Goal: Task Accomplishment & Management: Manage account settings

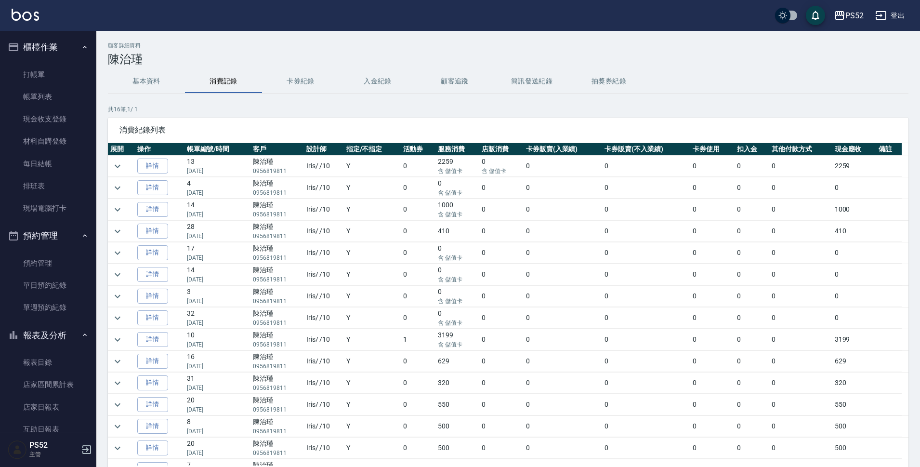
scroll to position [273, 0]
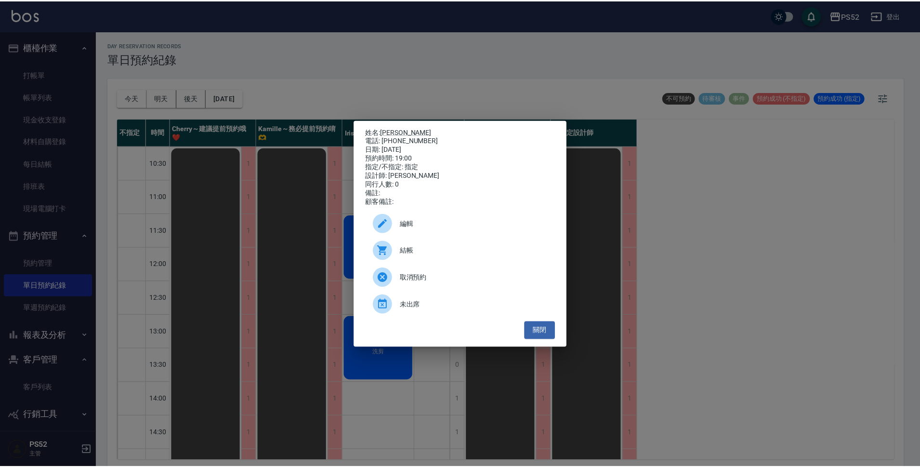
scroll to position [369, 0]
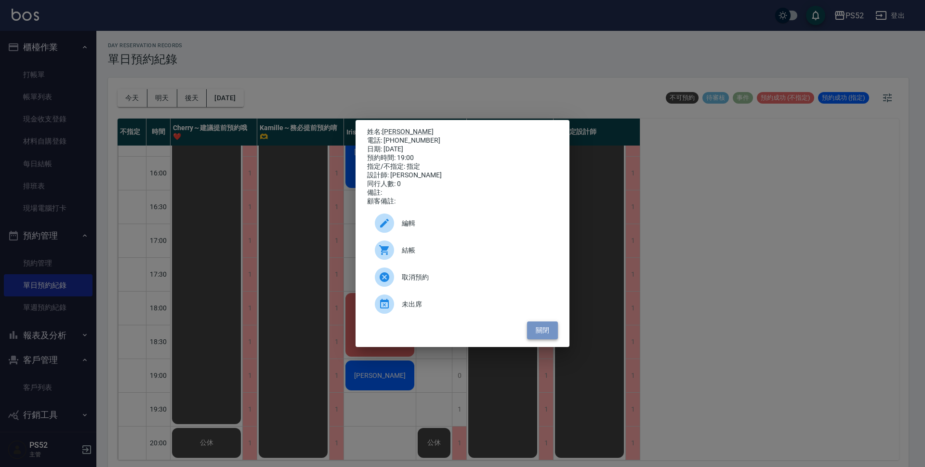
click at [553, 332] on button "關閉" at bounding box center [542, 330] width 31 height 18
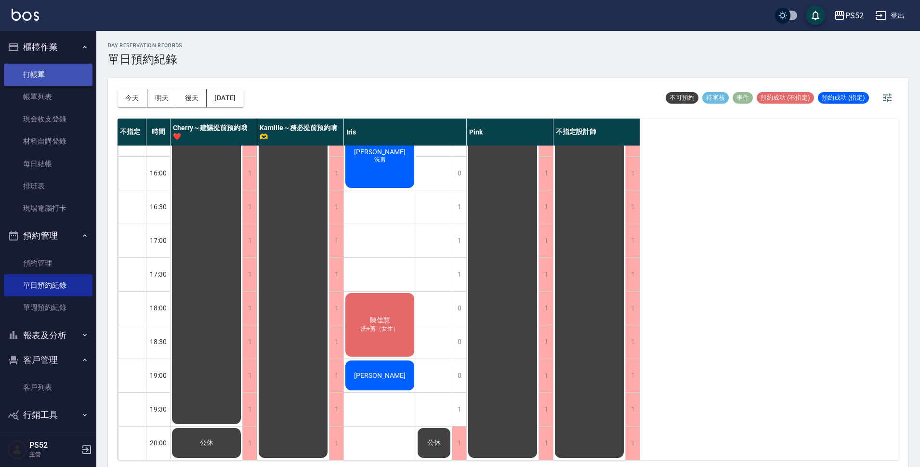
click at [48, 73] on link "打帳單" at bounding box center [48, 75] width 89 height 22
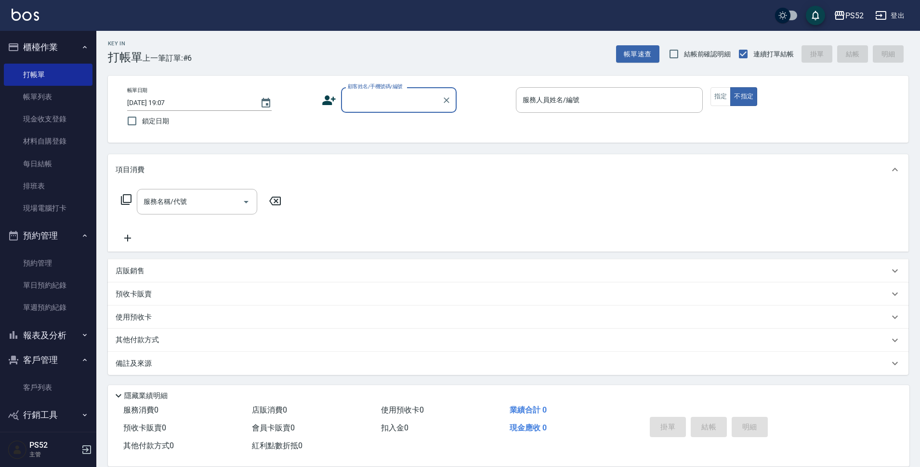
scroll to position [2, 0]
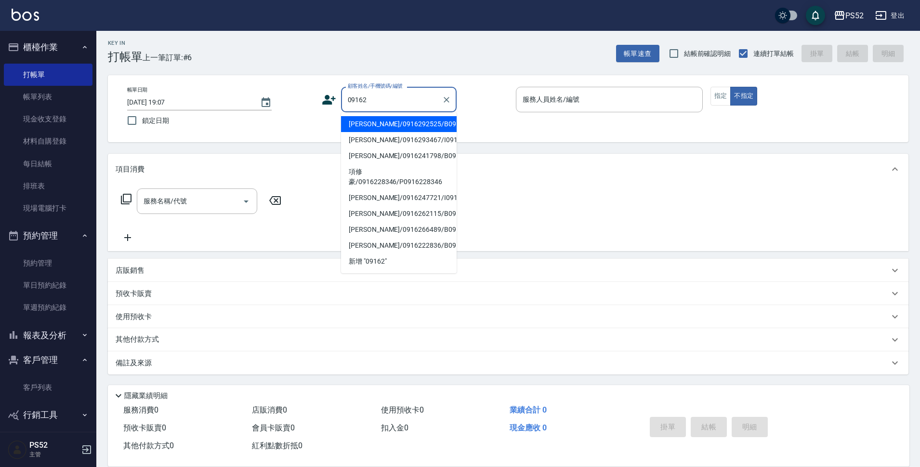
click at [414, 121] on li "[PERSON_NAME]/0916292525/B0916292525" at bounding box center [399, 124] width 116 height 16
type input "[PERSON_NAME]/0916292525/B0916292525"
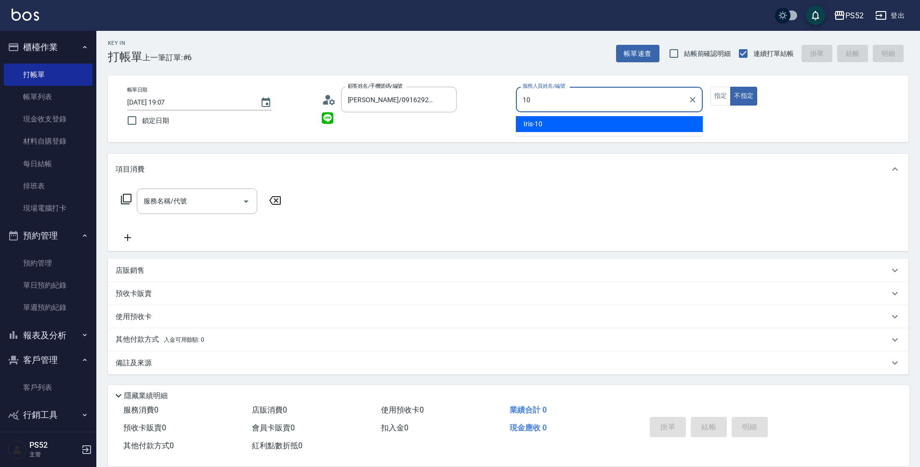
type input "Iris-10"
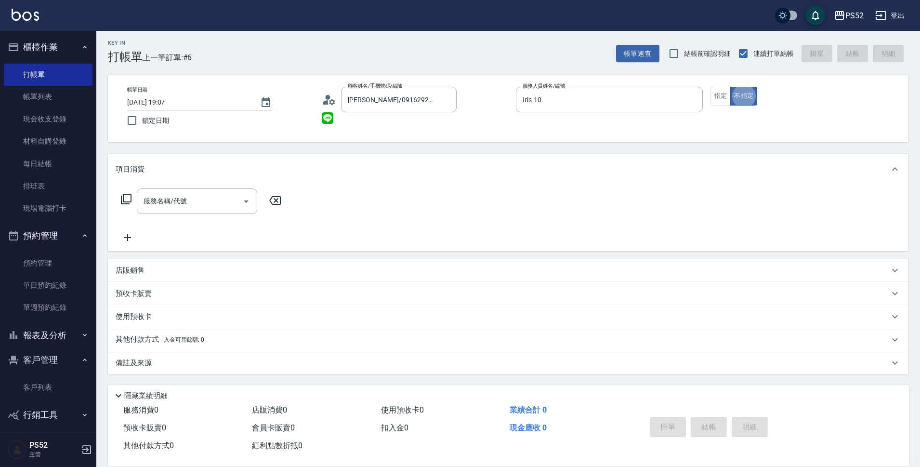
type button "false"
click at [178, 211] on div "服務名稱/代號" at bounding box center [197, 201] width 120 height 26
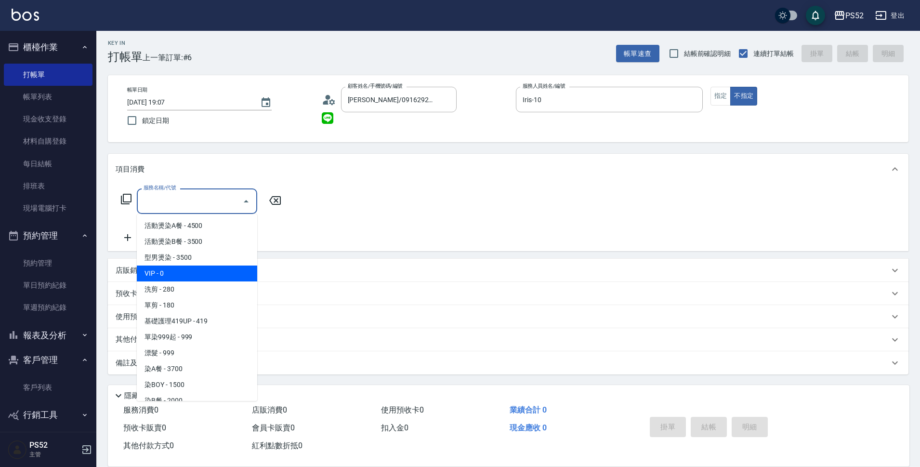
click at [199, 280] on span "VIP - 0" at bounding box center [197, 273] width 120 height 16
type input "VIP(888)"
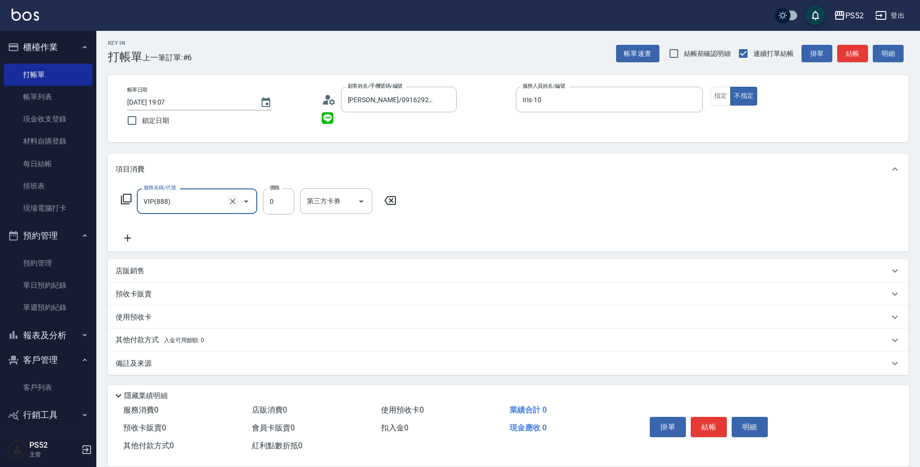
click at [232, 201] on icon "Clear" at bounding box center [233, 201] width 6 height 6
click at [208, 205] on input "服務名稱/代號" at bounding box center [183, 201] width 85 height 17
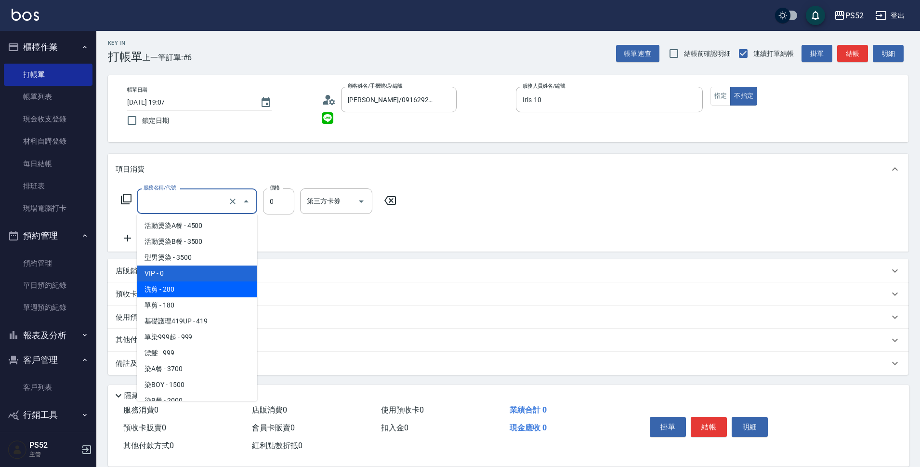
click at [185, 287] on span "洗剪 - 280" at bounding box center [197, 289] width 120 height 16
type input "洗剪(C1)"
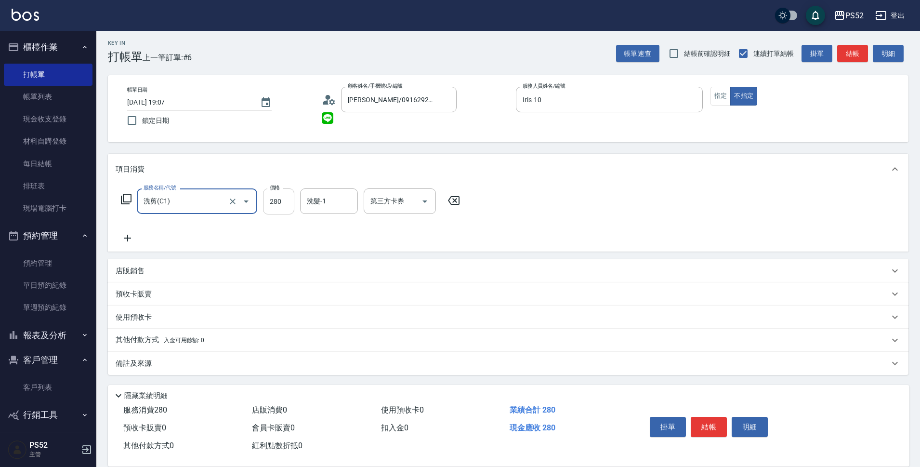
click at [276, 203] on input "280" at bounding box center [278, 201] width 31 height 26
type input "300"
click at [711, 427] on button "結帳" at bounding box center [709, 427] width 36 height 20
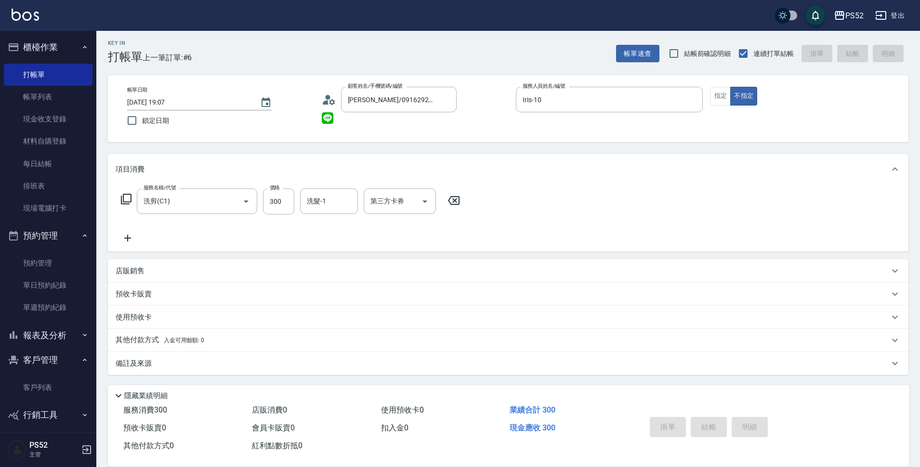
type input "[DATE] 19:08"
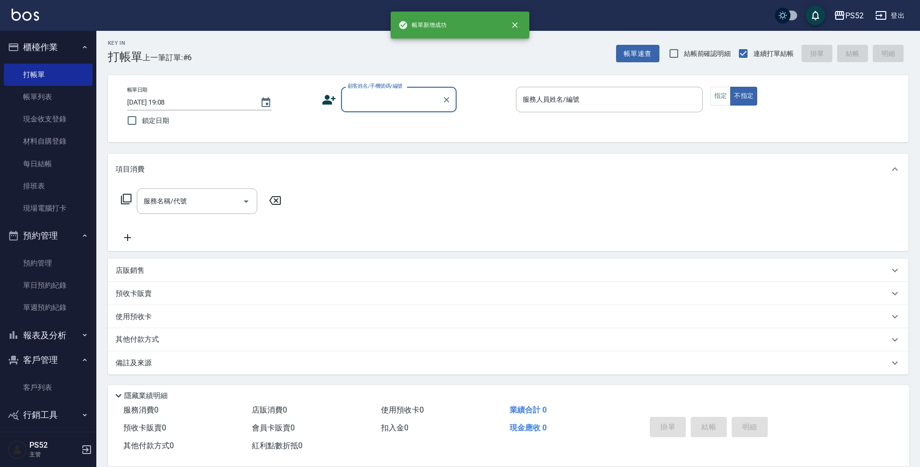
scroll to position [0, 0]
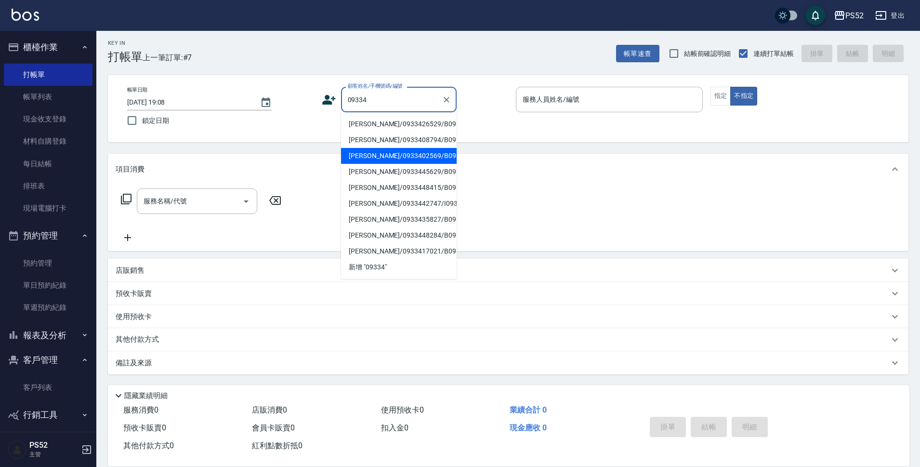
click at [393, 164] on li "[PERSON_NAME]/0933402569/B0933402569" at bounding box center [399, 156] width 116 height 16
type input "[PERSON_NAME]/0933402569/B0933402569"
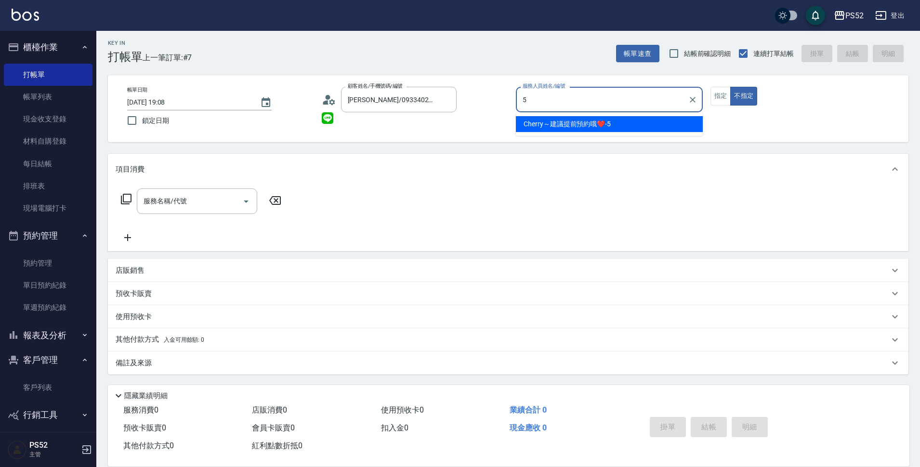
type input "Cherry～建議提前預約哦❤️-5"
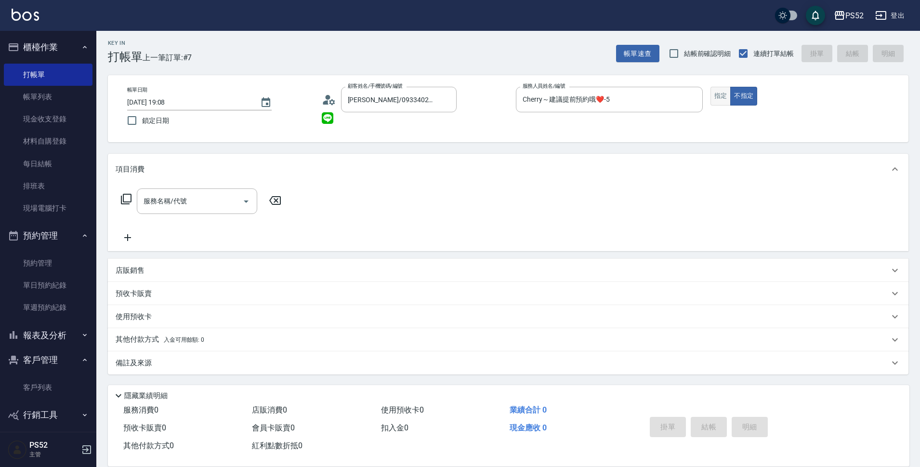
click at [717, 92] on button "指定" at bounding box center [721, 96] width 21 height 19
click at [208, 207] on input "服務名稱/代號" at bounding box center [189, 201] width 97 height 17
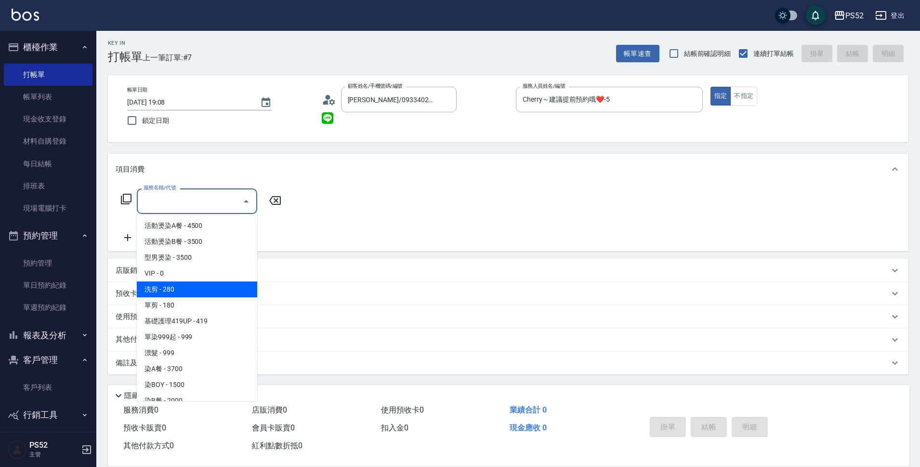
click at [212, 289] on span "洗剪 - 280" at bounding box center [197, 289] width 120 height 16
type input "洗剪(C1)"
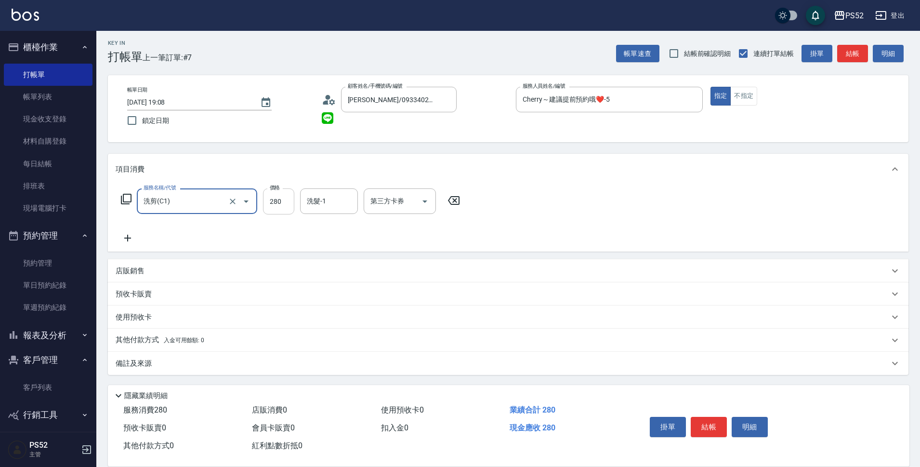
click at [287, 202] on input "280" at bounding box center [278, 201] width 31 height 26
click at [427, 204] on icon "Open" at bounding box center [425, 202] width 12 height 12
type input "360"
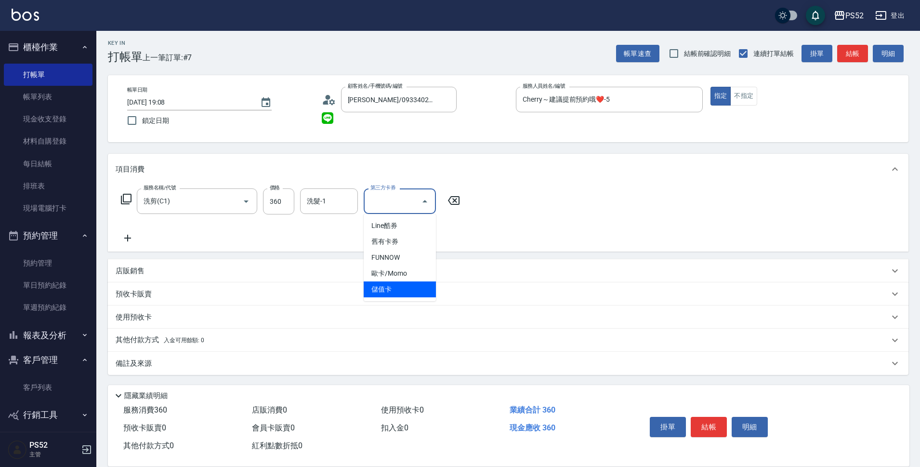
click at [373, 289] on span "儲值卡" at bounding box center [400, 289] width 72 height 16
type input "儲值卡"
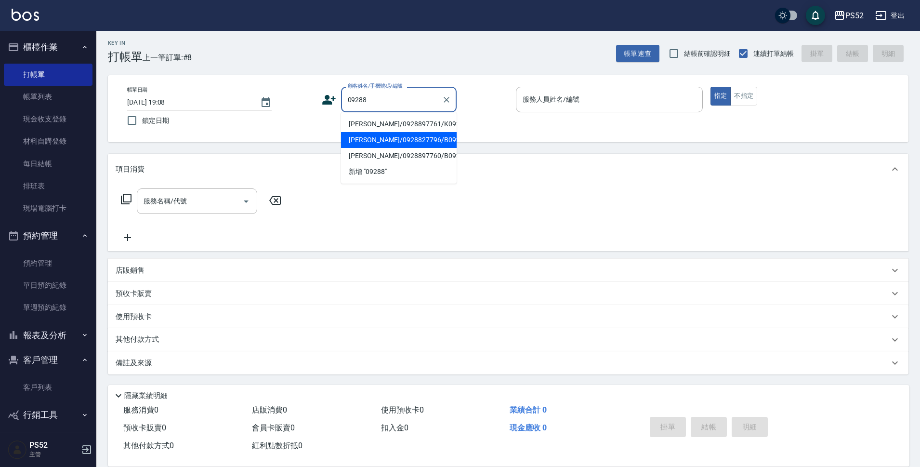
click at [416, 148] on li "[PERSON_NAME]/0928827796/B0928827796" at bounding box center [399, 140] width 116 height 16
type input "[PERSON_NAME]/0928827796/B0928827796"
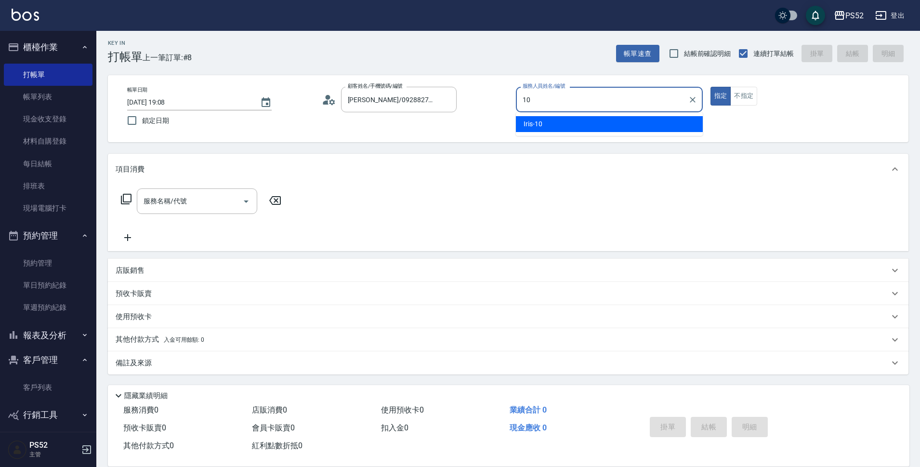
type input "Iris-10"
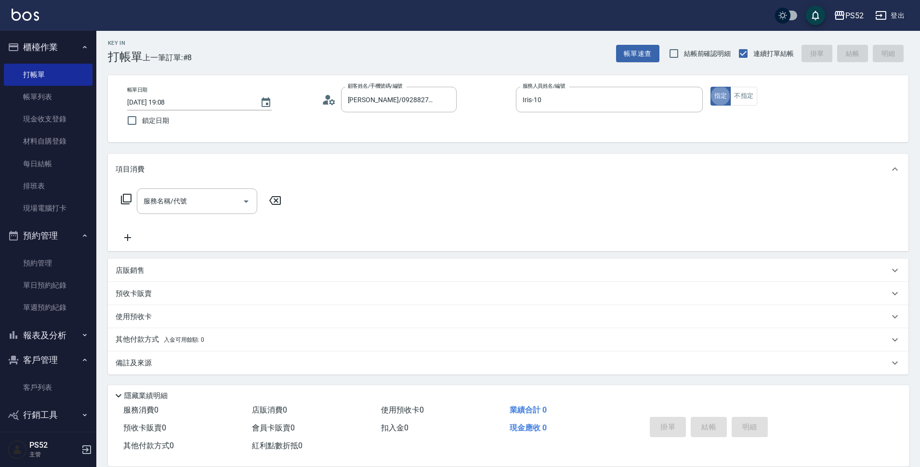
type button "true"
click at [756, 92] on button "不指定" at bounding box center [743, 96] width 27 height 19
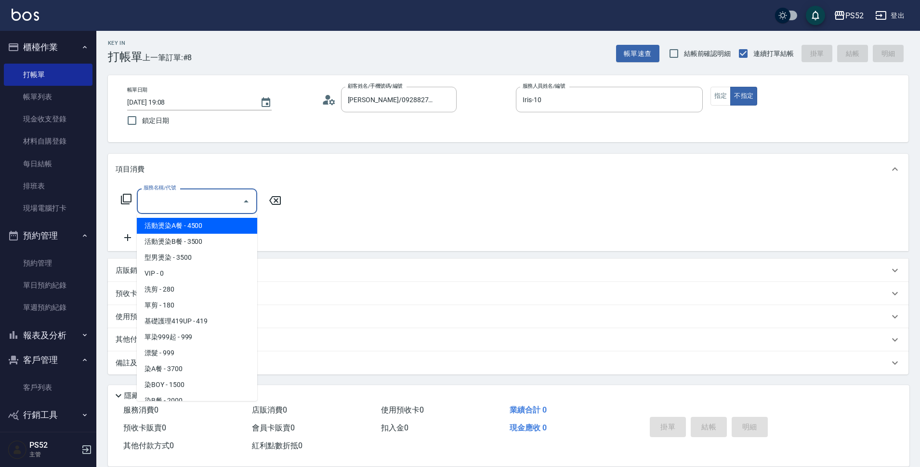
click at [179, 201] on input "服務名稱/代號" at bounding box center [189, 201] width 97 height 17
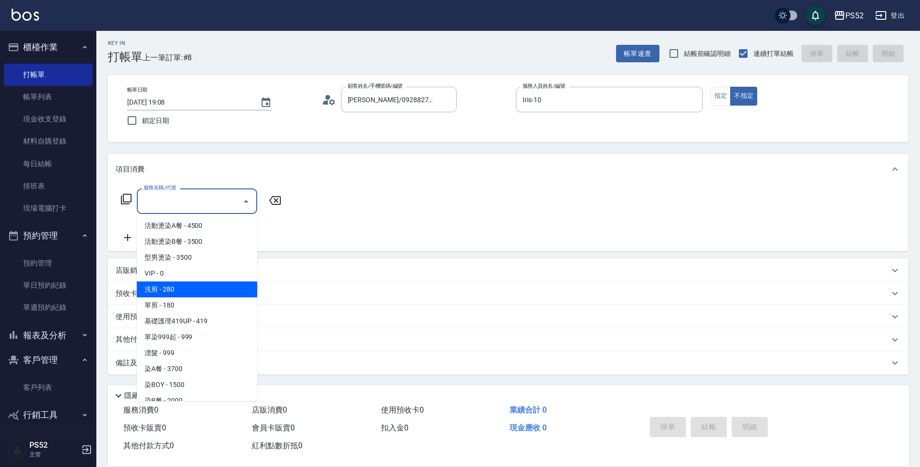
click at [219, 288] on span "洗剪 - 280" at bounding box center [197, 289] width 120 height 16
type input "洗剪(C1)"
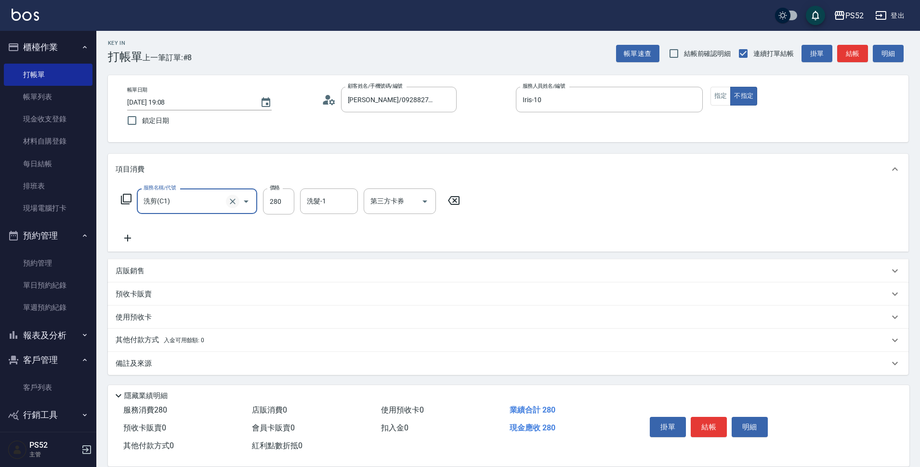
click at [229, 202] on icon "Clear" at bounding box center [233, 202] width 10 height 10
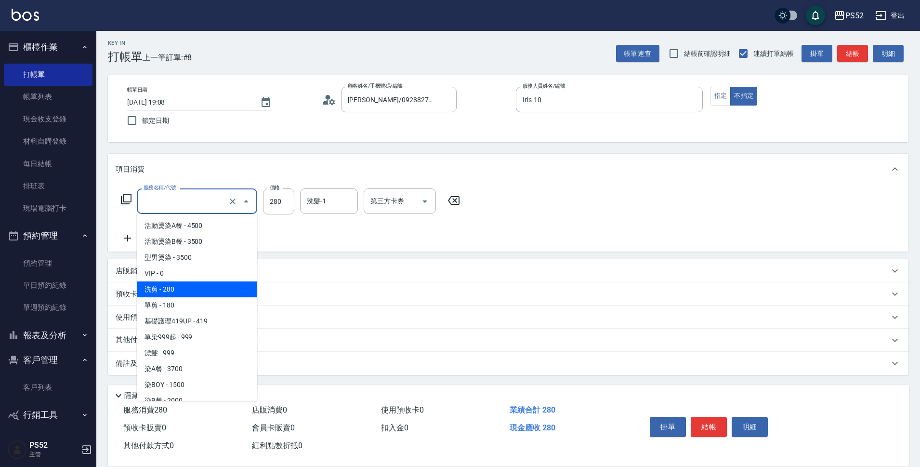
click at [186, 210] on input "服務名稱/代號" at bounding box center [183, 201] width 85 height 17
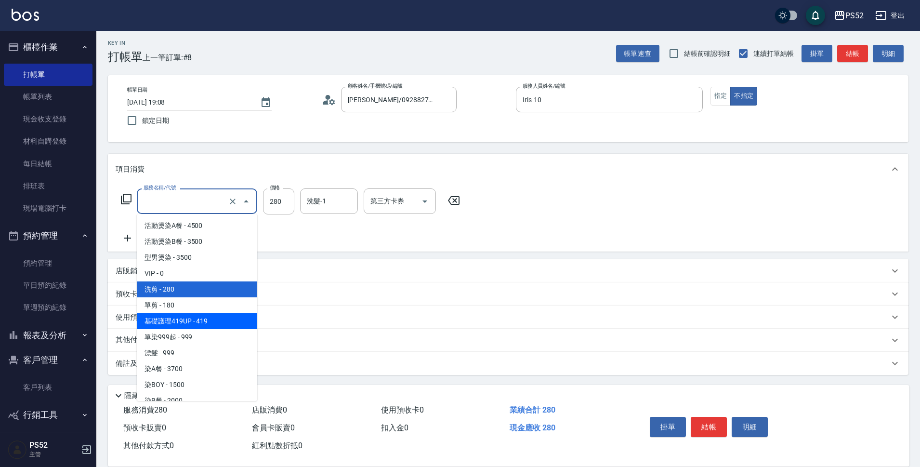
click at [201, 316] on span "基礎護理419UP - 419" at bounding box center [197, 321] width 120 height 16
type input "基礎護理419UP(C3)"
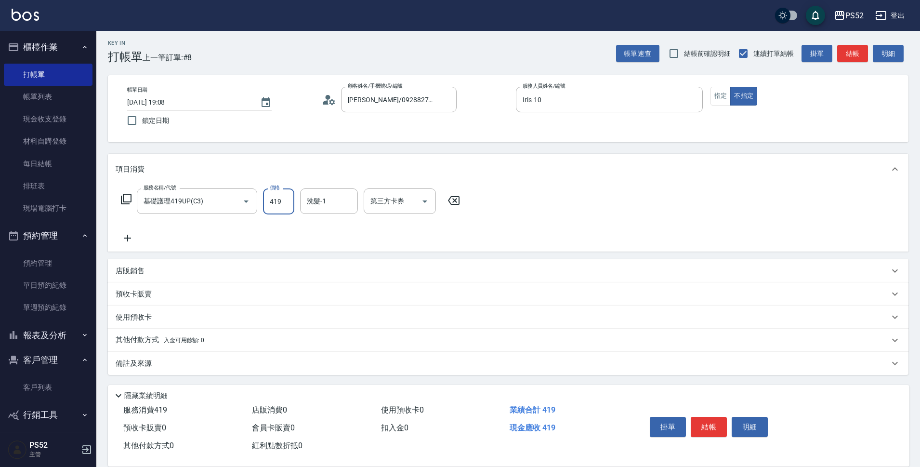
click at [281, 200] on input "419" at bounding box center [278, 201] width 31 height 26
type input "439"
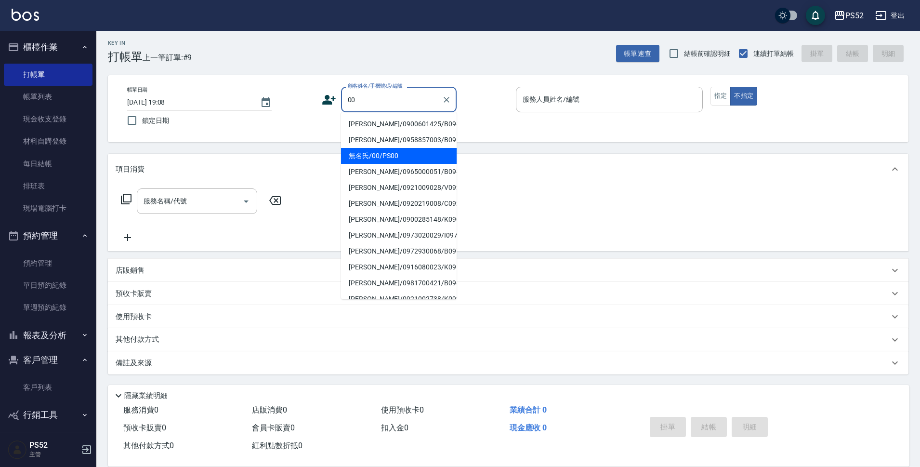
click at [401, 164] on li "無名氏/00/PS00" at bounding box center [399, 156] width 116 height 16
type input "無名氏/00/PS00"
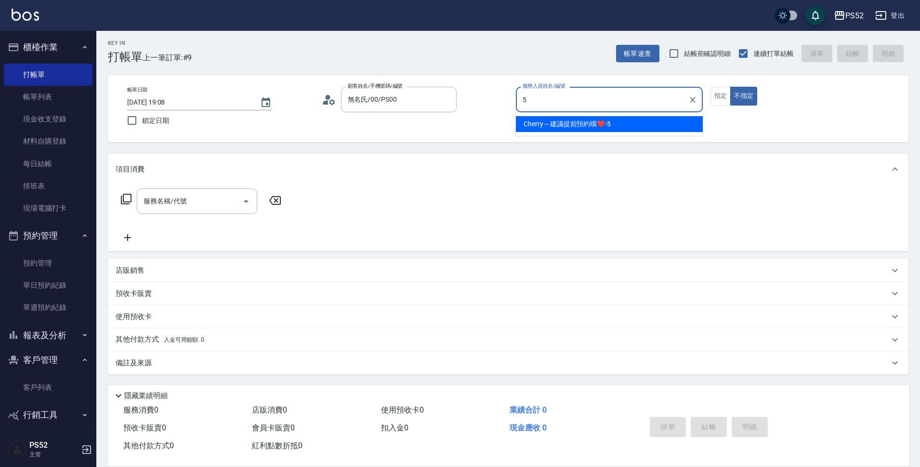
type input "Cherry～建議提前預約哦❤️-5"
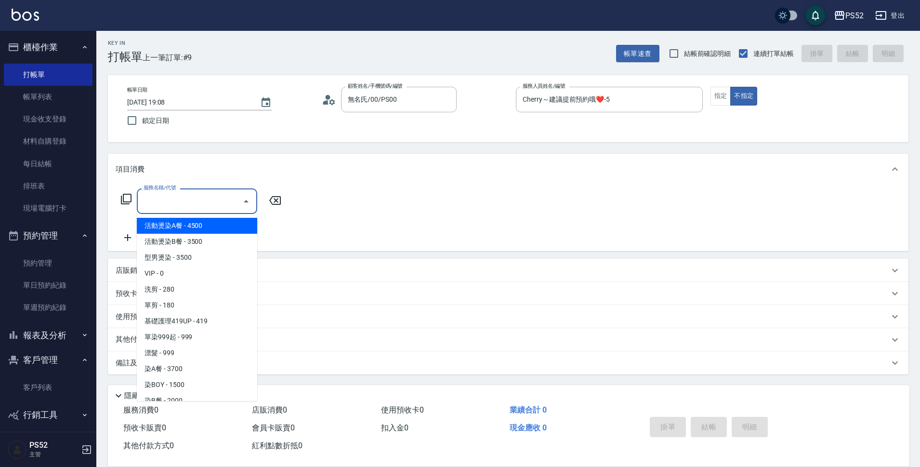
click at [195, 202] on input "服務名稱/代號" at bounding box center [189, 201] width 97 height 17
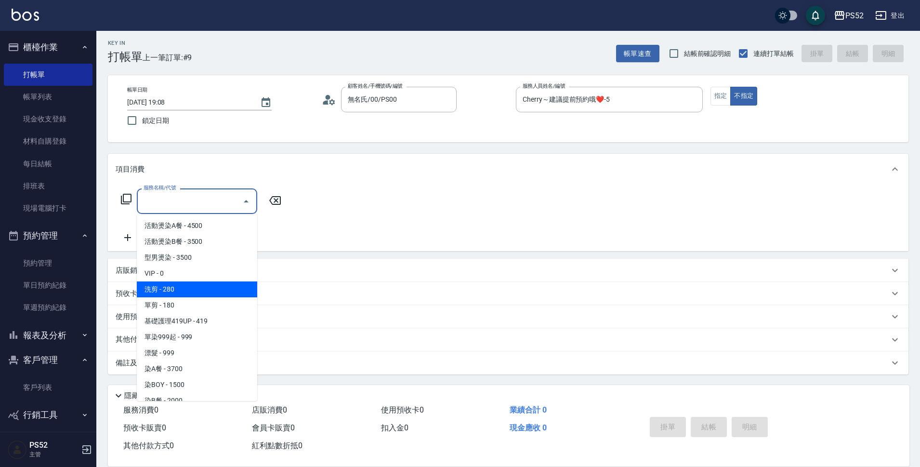
click at [198, 292] on span "洗剪 - 280" at bounding box center [197, 289] width 120 height 16
type input "洗剪(C1)"
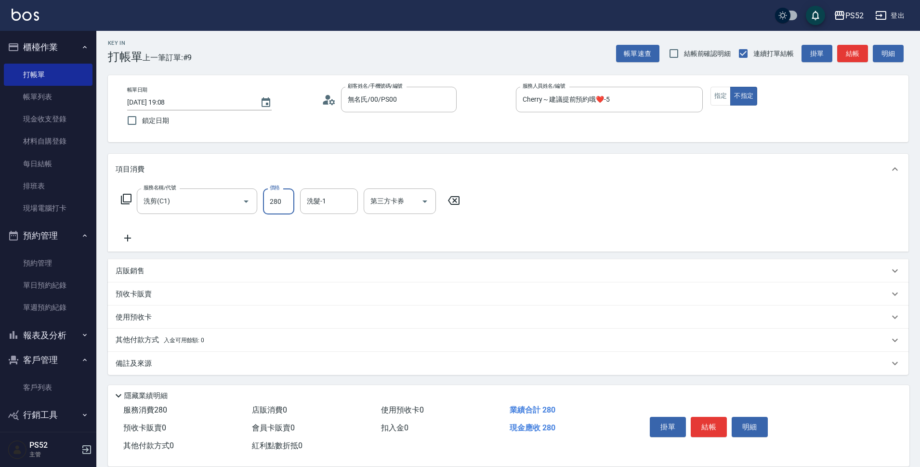
click at [276, 198] on input "280" at bounding box center [278, 201] width 31 height 26
type input "390"
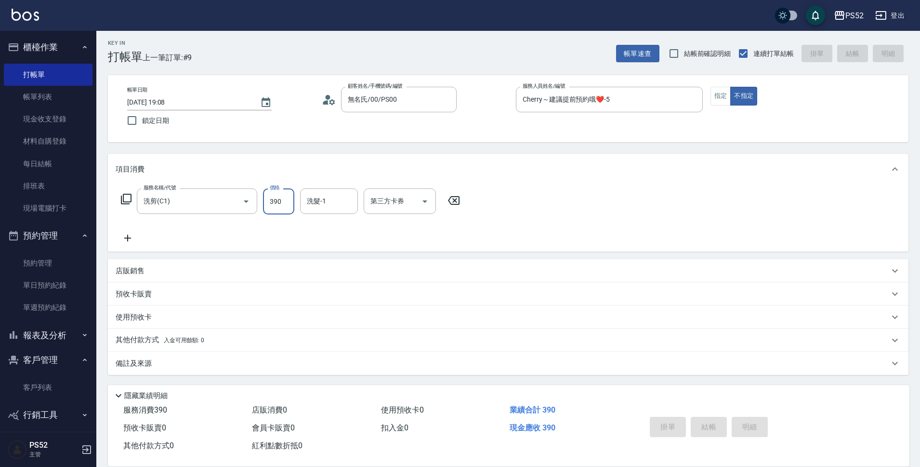
type input "[DATE] 19:09"
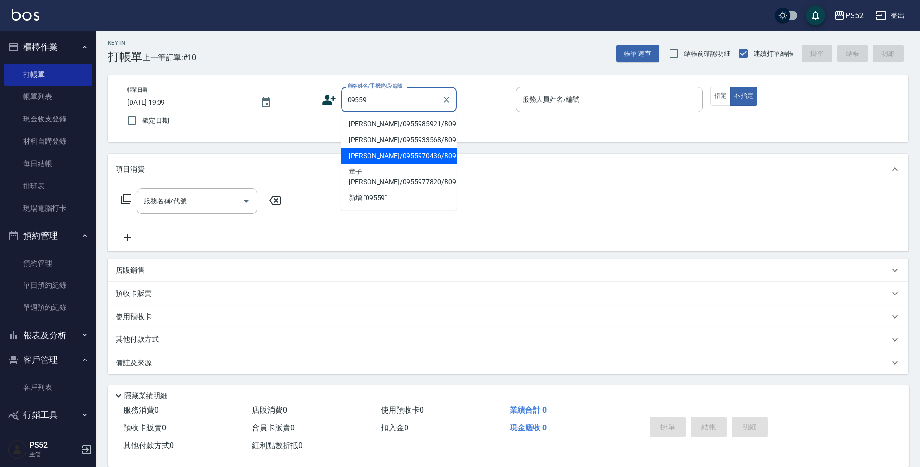
click at [407, 164] on li "[PERSON_NAME]/0955970436/B0955970436" at bounding box center [399, 156] width 116 height 16
type input "[PERSON_NAME]/0955970436/B0955970436"
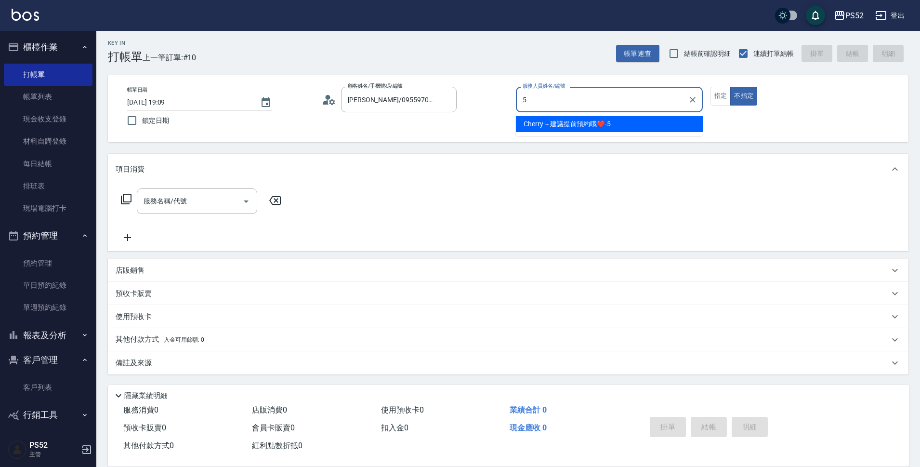
type input "Cherry～建議提前預約哦❤️-5"
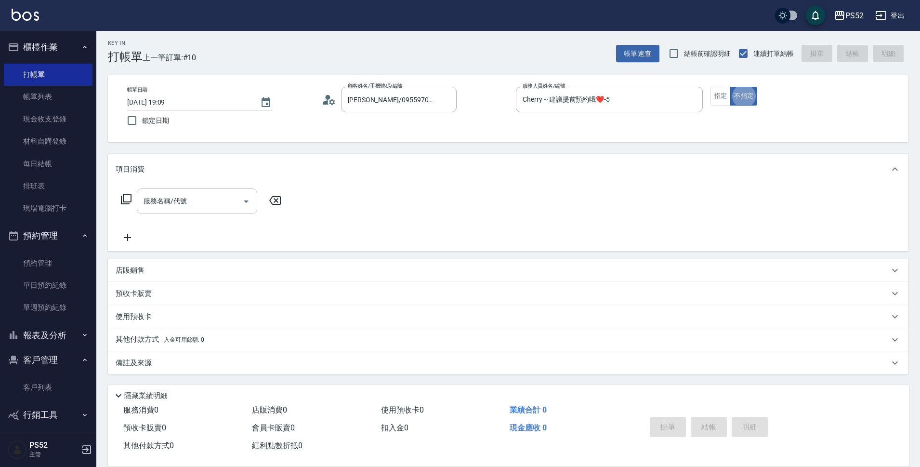
click at [221, 204] on input "服務名稱/代號" at bounding box center [189, 201] width 97 height 17
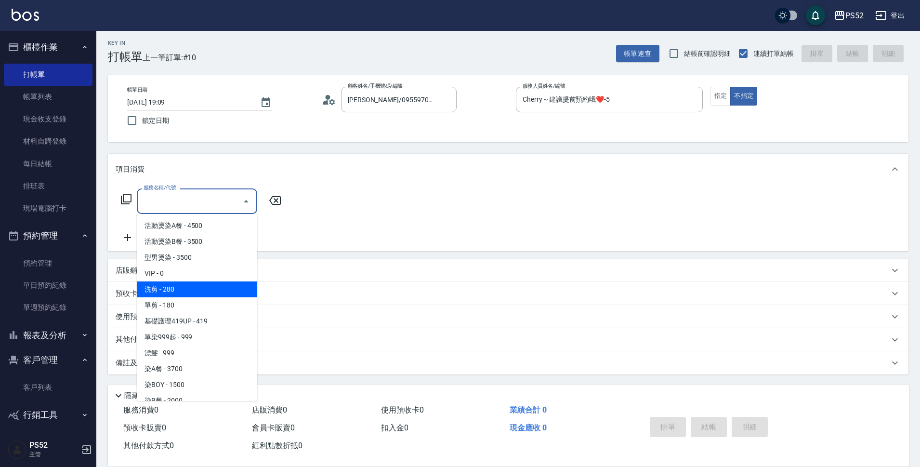
click at [217, 287] on span "洗剪 - 280" at bounding box center [197, 289] width 120 height 16
type input "洗剪(C1)"
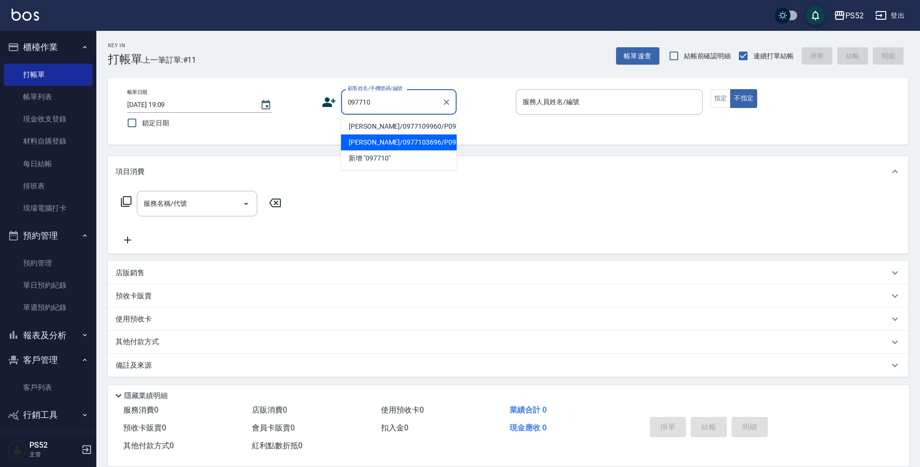
click at [369, 150] on li "[PERSON_NAME]/0977103696/P0977103696" at bounding box center [399, 142] width 116 height 16
type input "[PERSON_NAME]/0977103696/P0977103696"
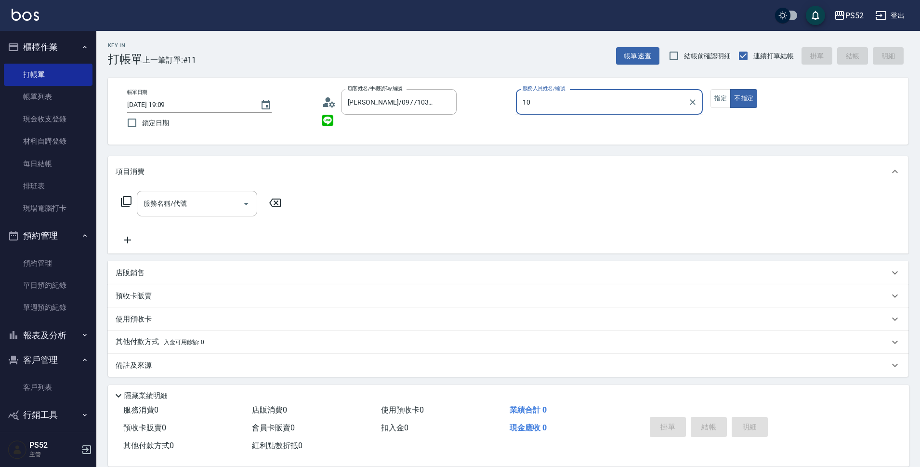
type input "Iris-10"
click at [719, 103] on button "指定" at bounding box center [721, 98] width 21 height 19
click at [183, 199] on div "服務名稱/代號 服務名稱/代號" at bounding box center [197, 204] width 120 height 26
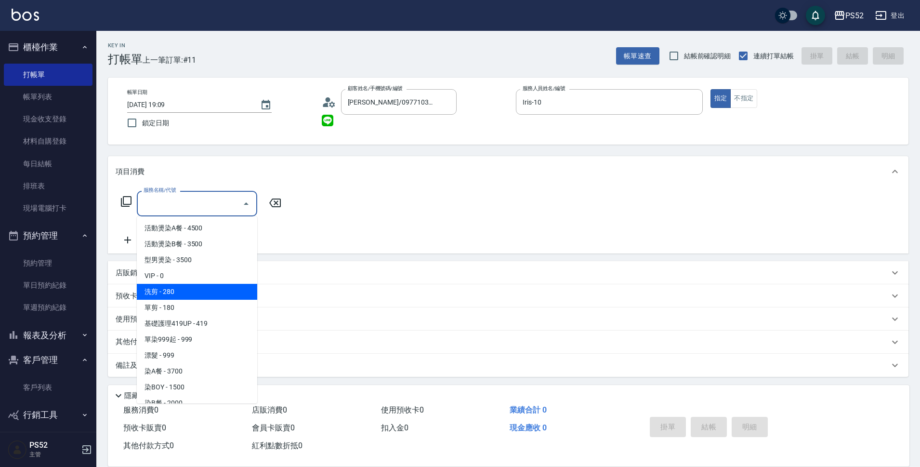
click at [221, 290] on span "洗剪 - 280" at bounding box center [197, 292] width 120 height 16
type input "洗剪(C1)"
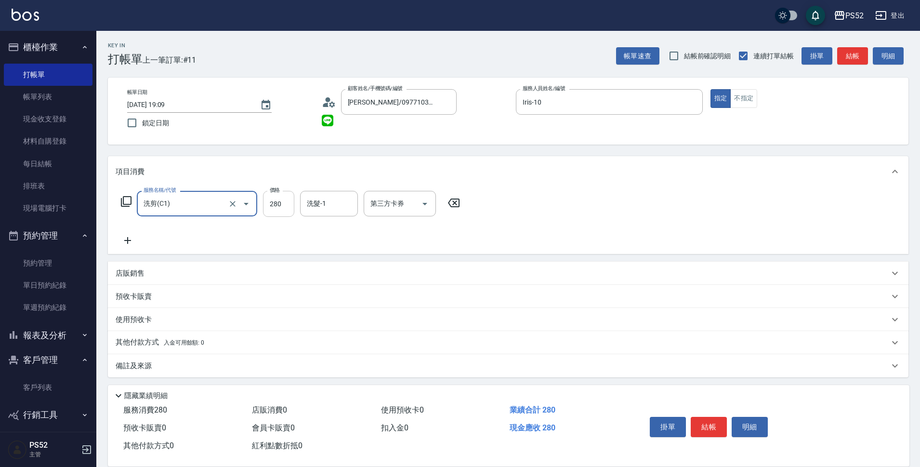
click at [286, 209] on input "280" at bounding box center [278, 204] width 31 height 26
type input "350"
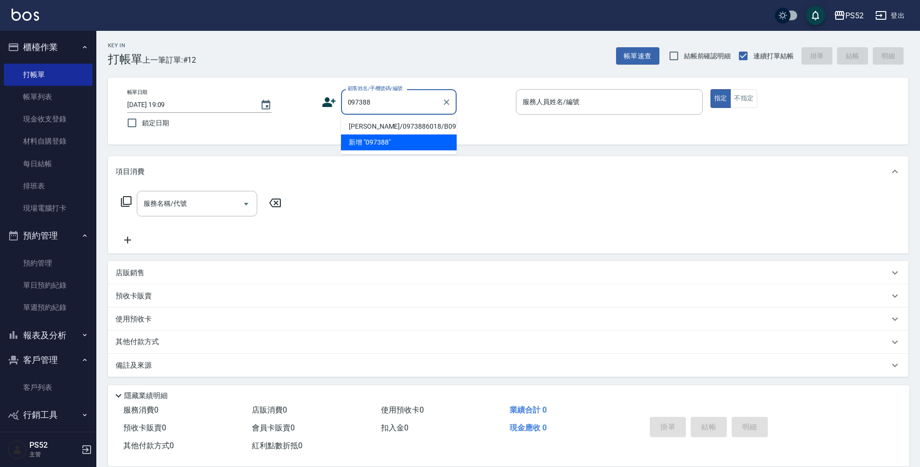
click at [434, 130] on li "[PERSON_NAME]/0973886018/B0973886018" at bounding box center [399, 127] width 116 height 16
type input "[PERSON_NAME]/0973886018/B0973886018"
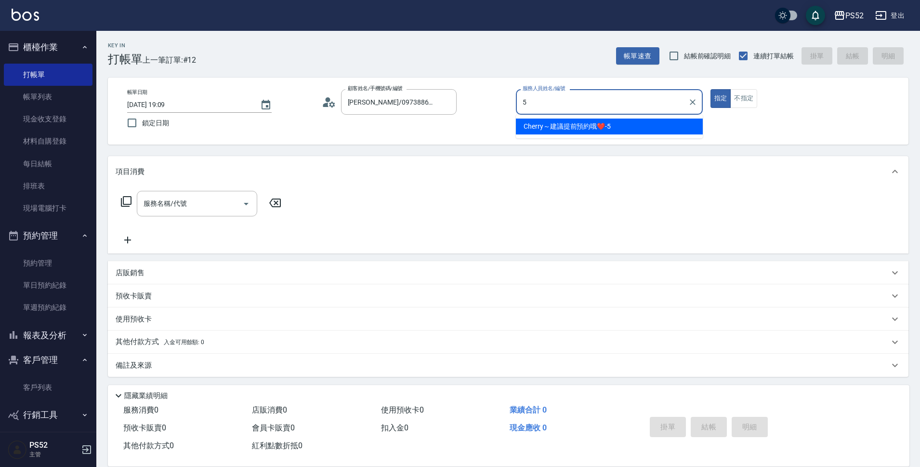
type input "Cherry～建議提前預約哦❤️-5"
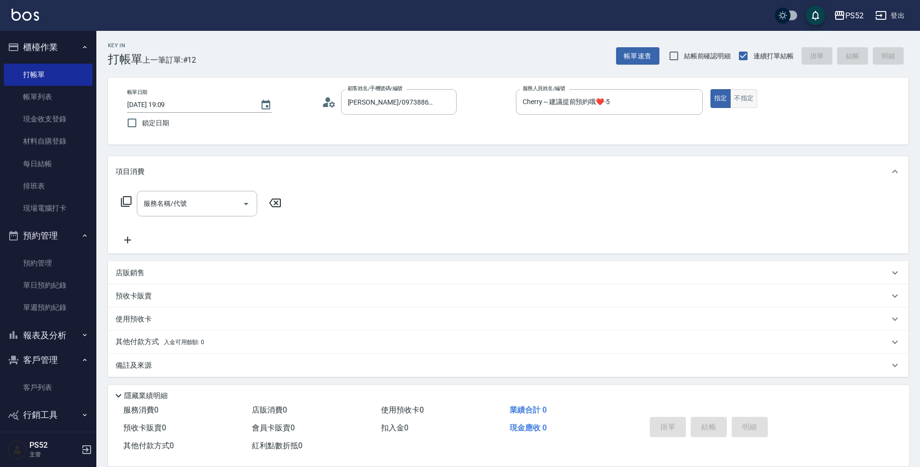
click at [753, 97] on button "不指定" at bounding box center [743, 98] width 27 height 19
click at [178, 199] on div "服務名稱/代號 服務名稱/代號" at bounding box center [197, 204] width 120 height 26
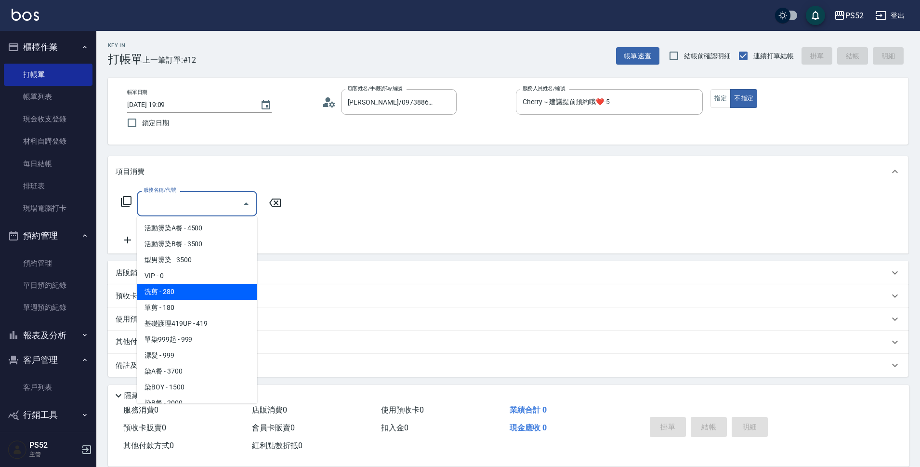
click at [211, 293] on span "洗剪 - 280" at bounding box center [197, 292] width 120 height 16
type input "洗剪(C1)"
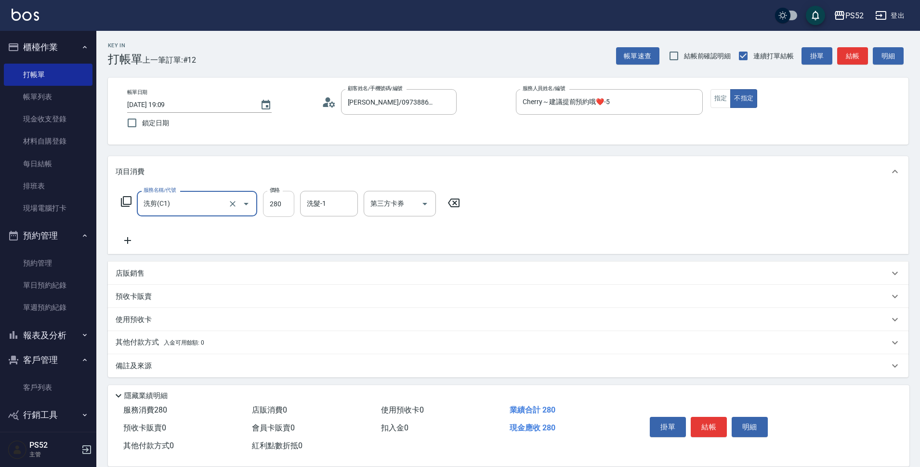
click at [286, 202] on input "280" at bounding box center [278, 204] width 31 height 26
type input "320"
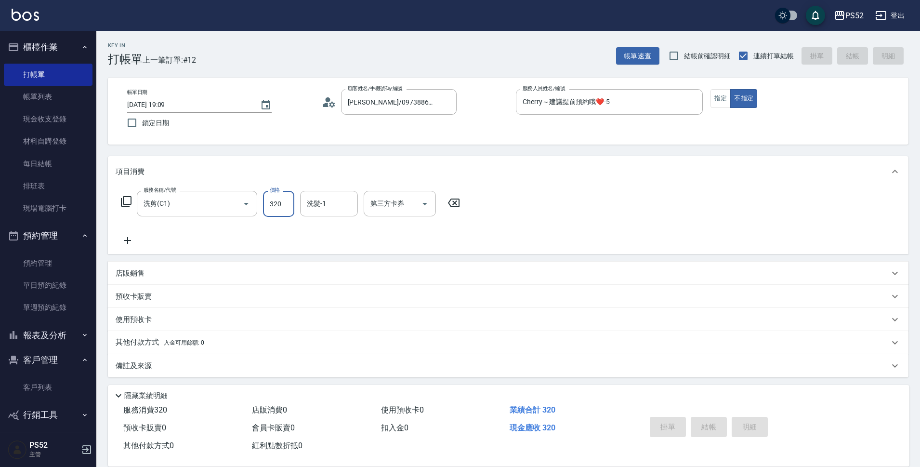
type input "[DATE] 19:10"
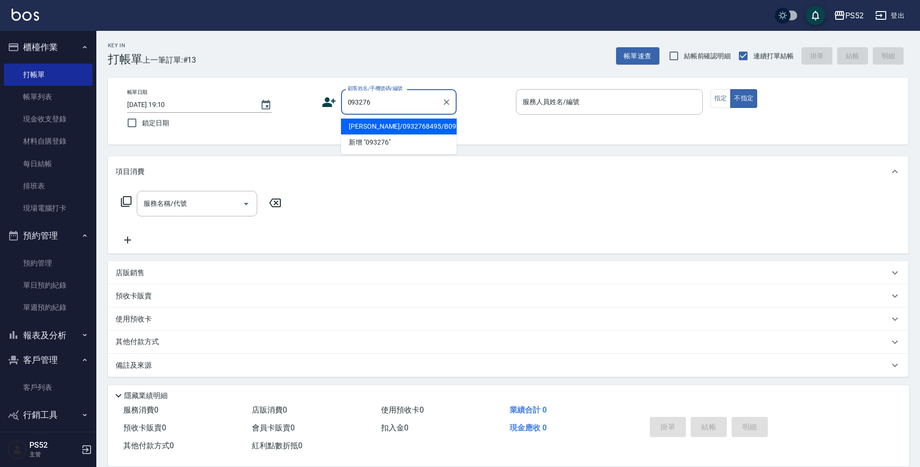
click at [428, 134] on li "[PERSON_NAME]/0932768495/B0932768495" at bounding box center [399, 127] width 116 height 16
type input "[PERSON_NAME]/0932768495/B0932768495"
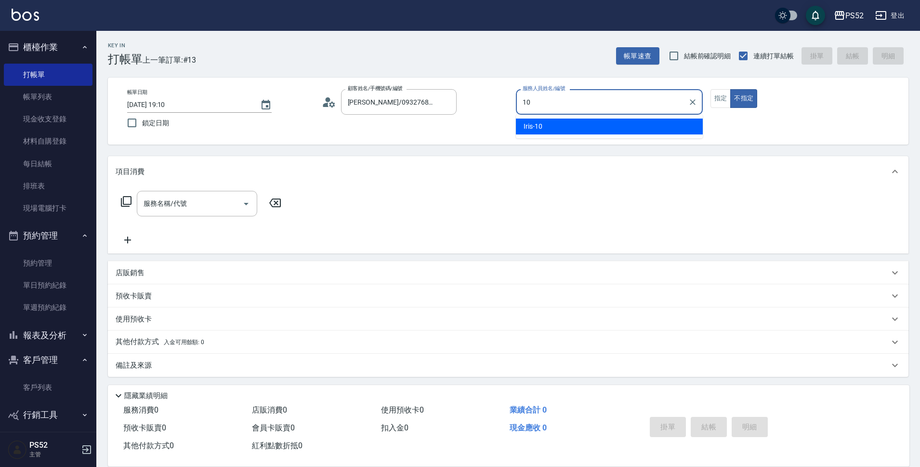
type input "Iris-10"
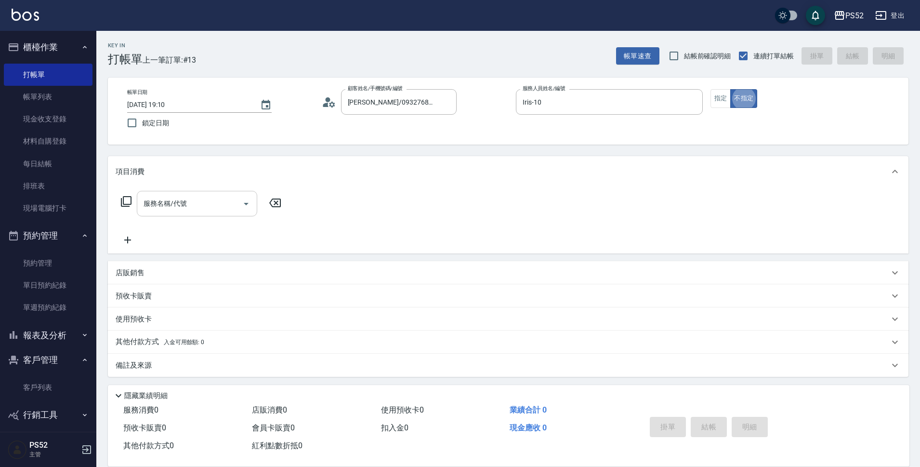
click at [182, 206] on div "服務名稱/代號 服務名稱/代號" at bounding box center [197, 204] width 120 height 26
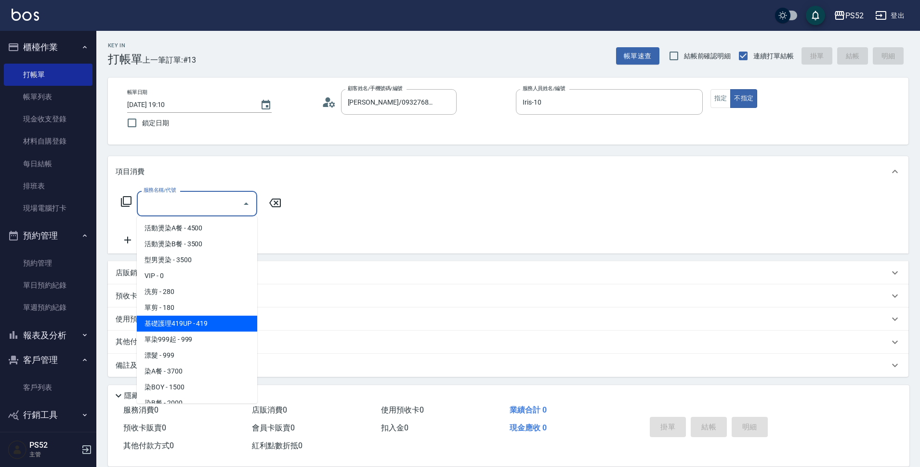
click at [234, 328] on span "基礎護理419UP - 419" at bounding box center [197, 324] width 120 height 16
type input "基礎護理419UP(C3)"
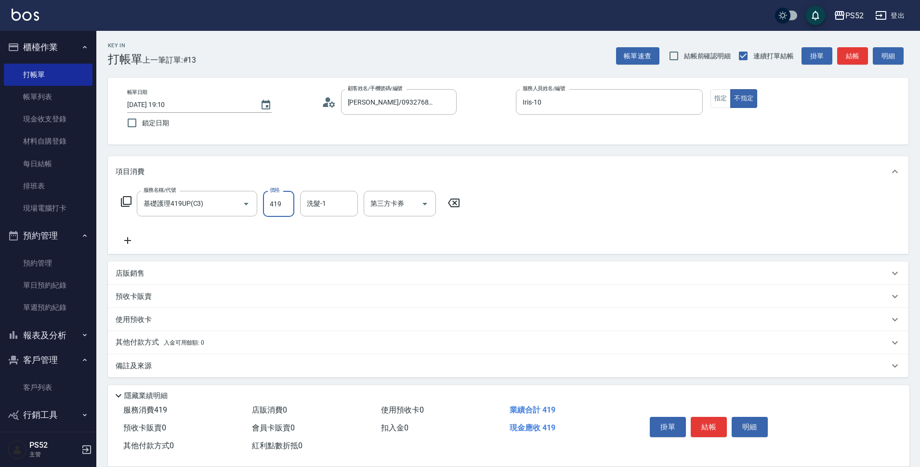
click at [275, 201] on input "419" at bounding box center [278, 204] width 31 height 26
type input "489"
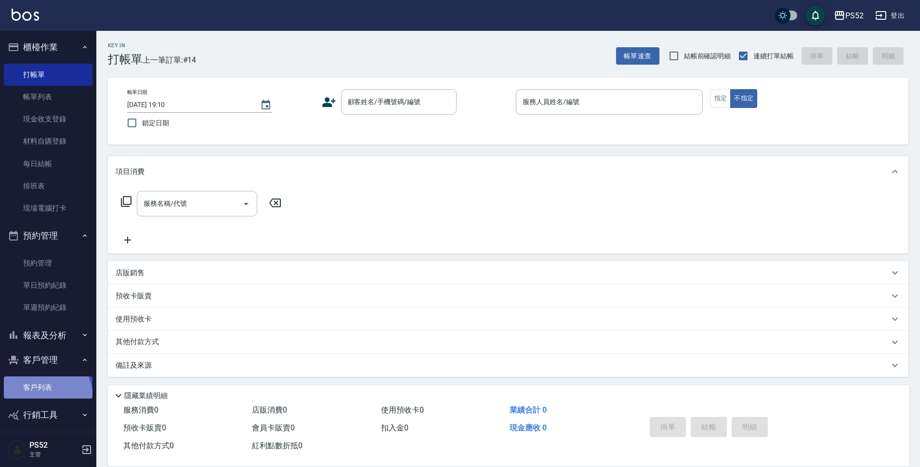
click at [38, 397] on link "客戶列表" at bounding box center [48, 387] width 89 height 22
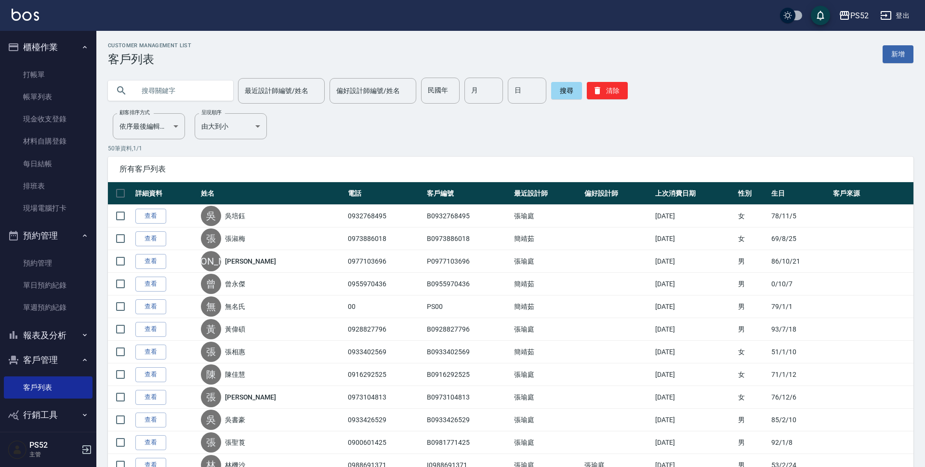
click at [169, 90] on input "text" at bounding box center [180, 91] width 91 height 26
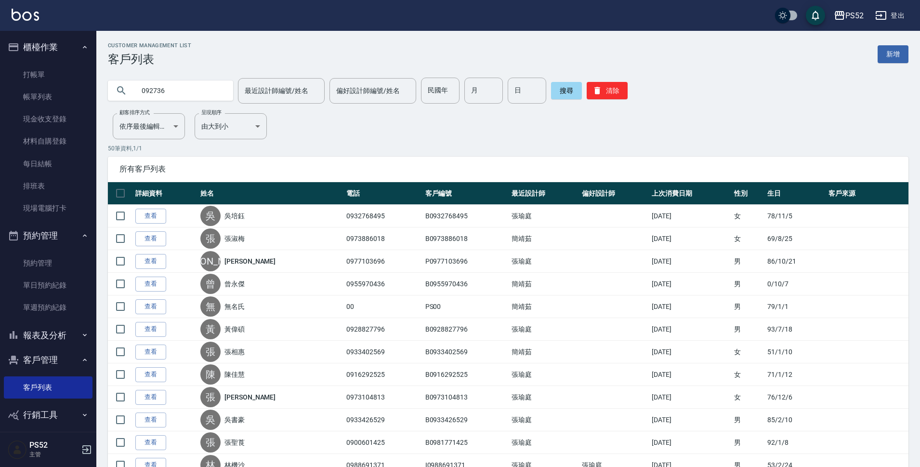
type input "092736"
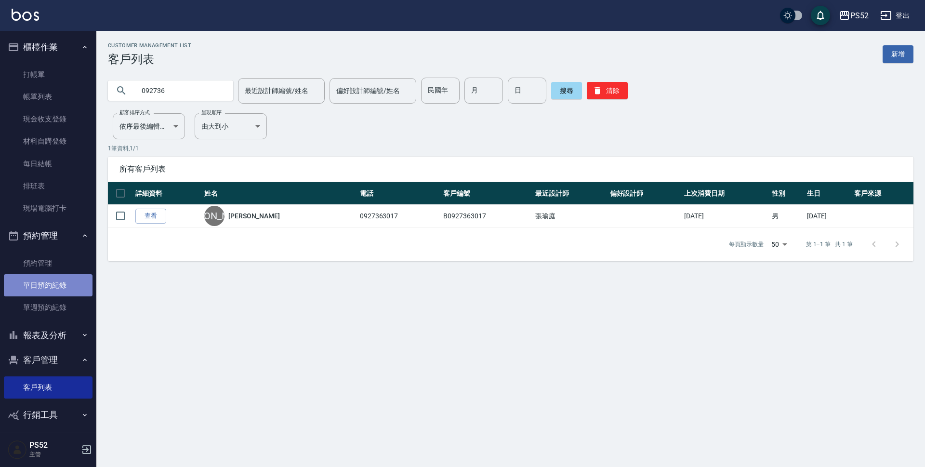
click at [82, 284] on link "單日預約紀錄" at bounding box center [48, 285] width 89 height 22
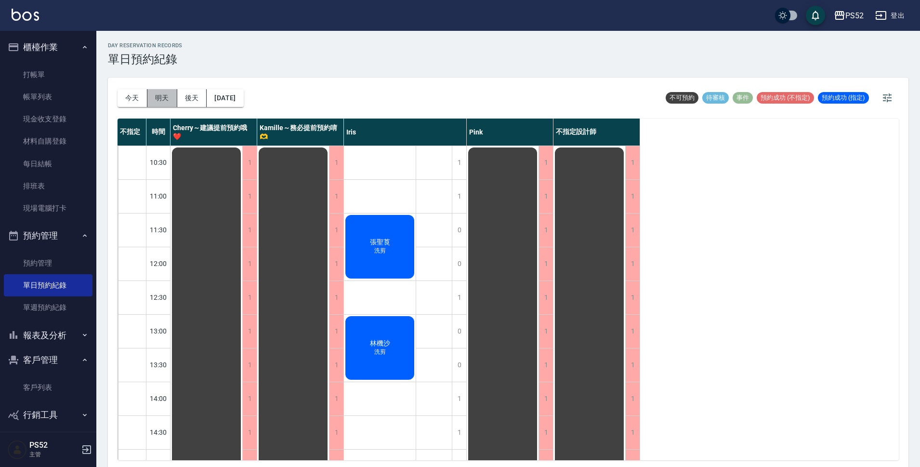
click at [159, 103] on button "明天" at bounding box center [162, 98] width 30 height 18
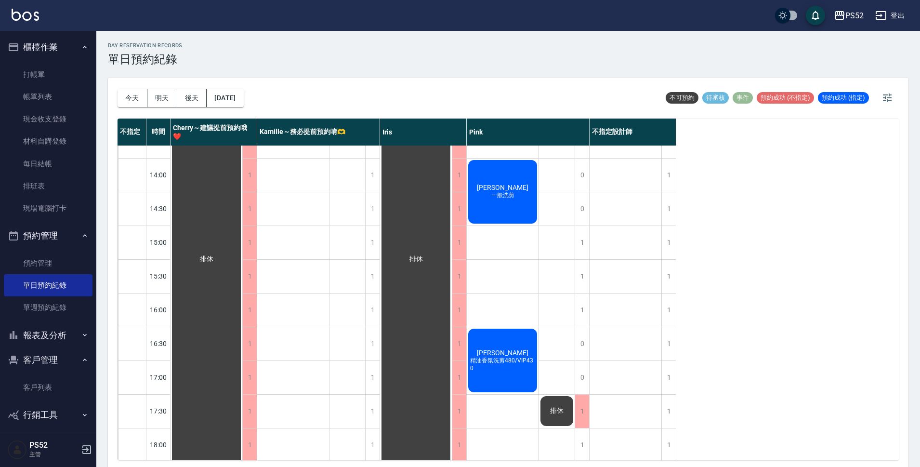
scroll to position [225, 0]
click at [370, 248] on div "1" at bounding box center [372, 241] width 14 height 33
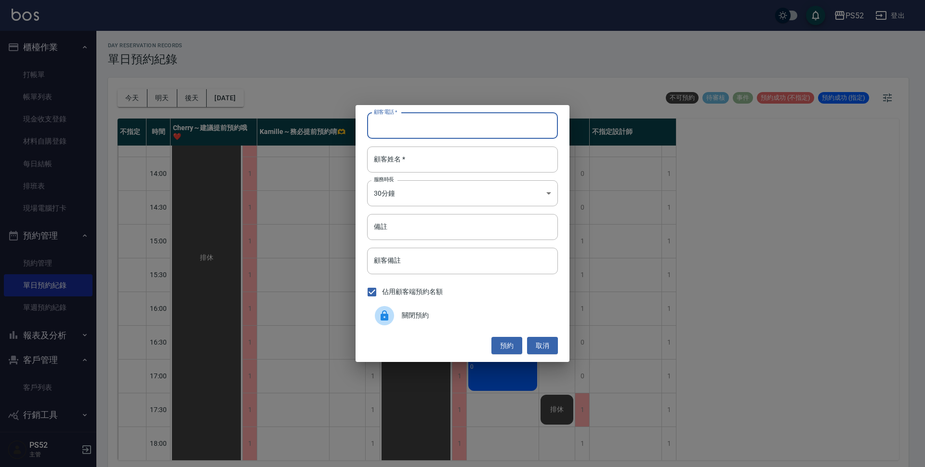
click at [478, 124] on input "顧客電話   *" at bounding box center [462, 126] width 191 height 26
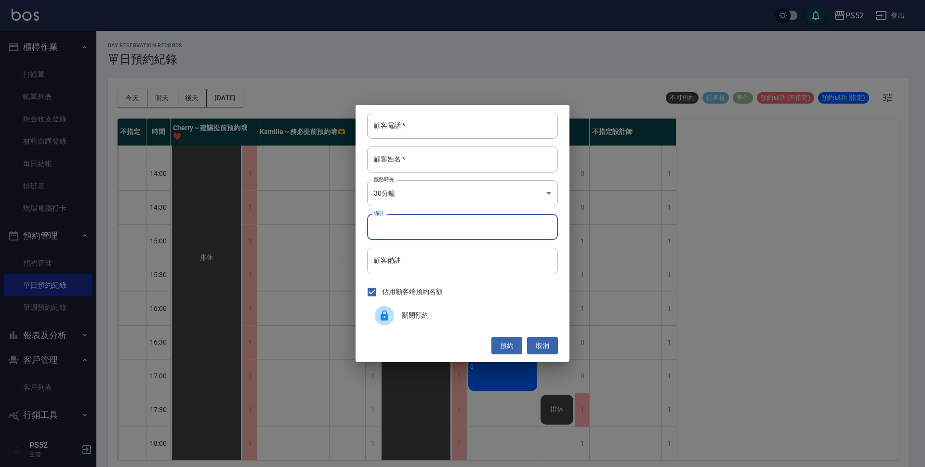
click at [461, 221] on input "備註" at bounding box center [462, 227] width 191 height 26
type input "0927363017[PERSON_NAME]"
click at [436, 126] on input "顧客電話   *" at bounding box center [462, 126] width 191 height 26
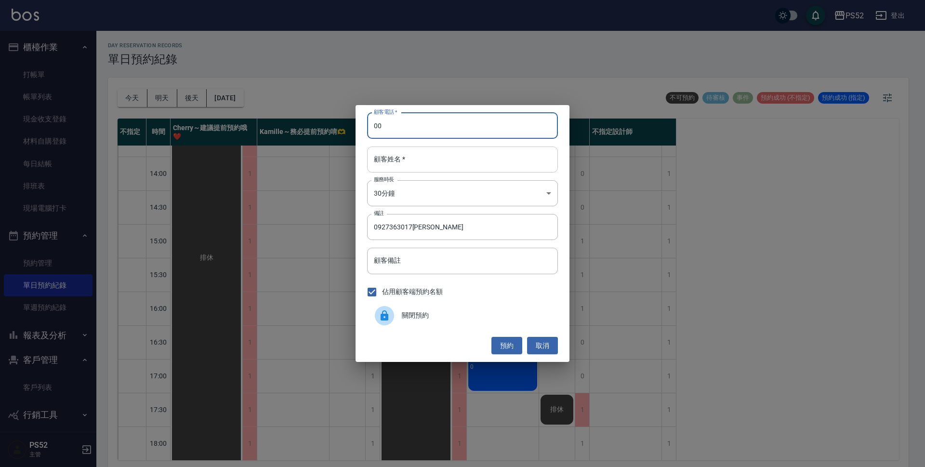
type input "00"
click at [443, 152] on input "顧客姓名   *" at bounding box center [462, 159] width 191 height 26
type input "無"
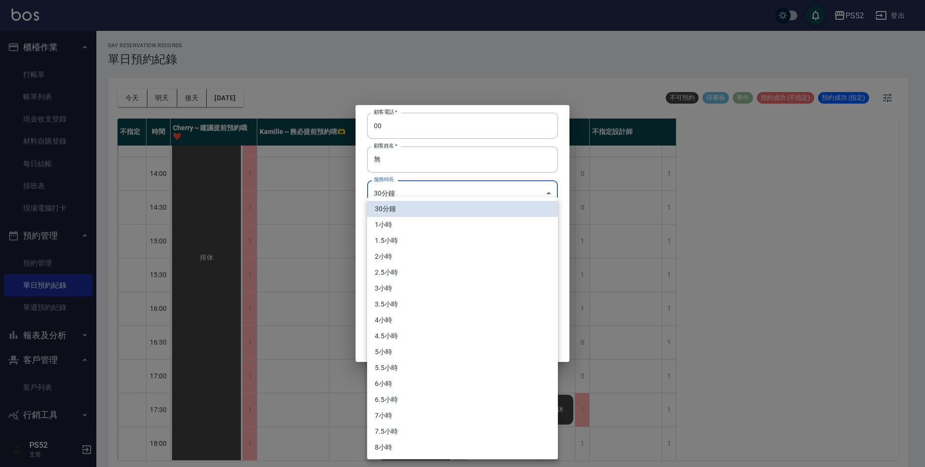
click at [437, 193] on body "PS52 登出 櫃檯作業 打帳單 帳單列表 現金收支登錄 材料自購登錄 每日結帳 排班表 現場電腦打卡 預約管理 預約管理 單日預約紀錄 單週預約紀錄 報表及…" at bounding box center [462, 235] width 925 height 470
click at [428, 221] on li "1小時" at bounding box center [462, 225] width 191 height 16
type input "2"
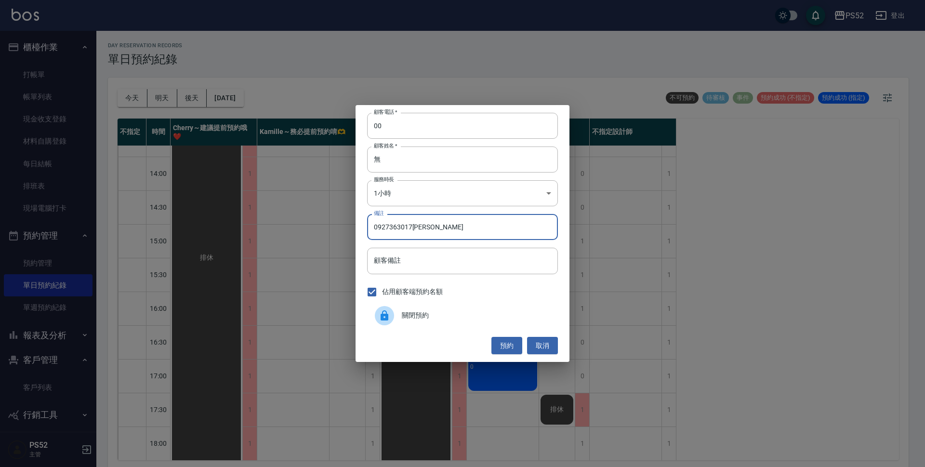
drag, startPoint x: 453, startPoint y: 227, endPoint x: 356, endPoint y: 226, distance: 96.8
click at [356, 226] on div "顧客電話   * 00 顧客電話   * 顧客姓名   * 無 顧客姓名   * 服務時長 1小時 2 服務時長 備註 0927363017詹 備註 顧客備註…" at bounding box center [463, 233] width 214 height 257
click at [501, 343] on button "預約" at bounding box center [506, 346] width 31 height 18
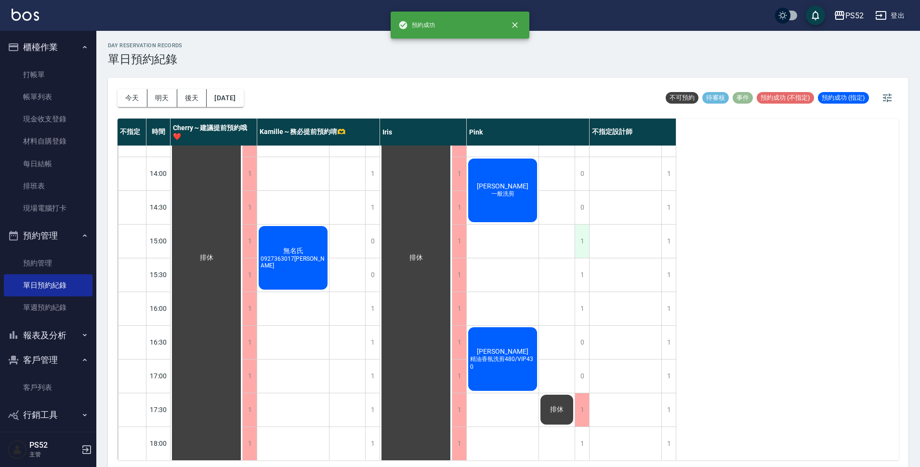
click at [581, 238] on div "1" at bounding box center [582, 241] width 14 height 33
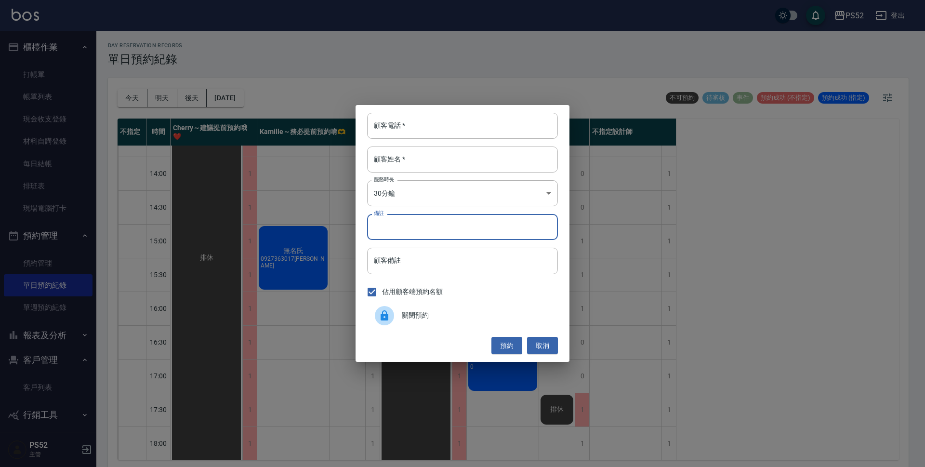
click at [408, 220] on input "備註" at bounding box center [462, 227] width 191 height 26
paste input "0927363017[PERSON_NAME]"
type input "0927363017[PERSON_NAME]"
click at [406, 131] on input "顧客電話   *" at bounding box center [462, 126] width 191 height 26
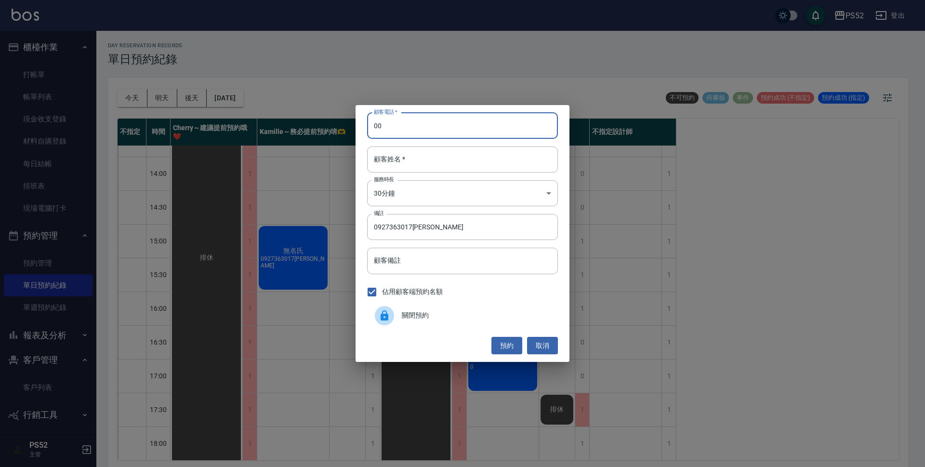
type input "00"
click at [429, 178] on div "顧客電話   * 00 顧客電話   * 顧客姓名   * 顧客姓名   * 服務時長 30分鐘 1 服務時長 備註 0927363017[PERSON_NA…" at bounding box center [463, 233] width 214 height 257
click at [428, 156] on input "顧客姓名   *" at bounding box center [462, 159] width 191 height 26
type input "無"
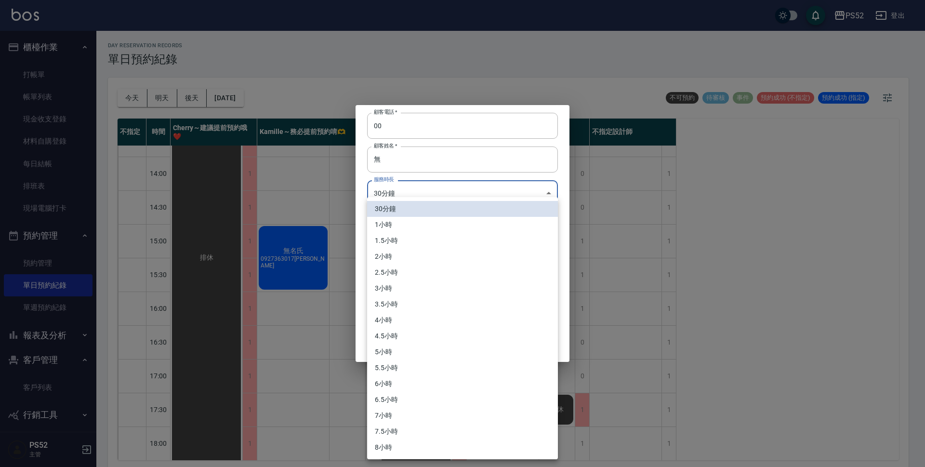
click at [419, 189] on body "PS52 登出 櫃檯作業 打帳單 帳單列表 現金收支登錄 材料自購登錄 每日結帳 排班表 現場電腦打卡 預約管理 預約管理 單日預約紀錄 單週預約紀錄 報表及…" at bounding box center [462, 235] width 925 height 470
click at [412, 225] on li "1小時" at bounding box center [462, 225] width 191 height 16
type input "2"
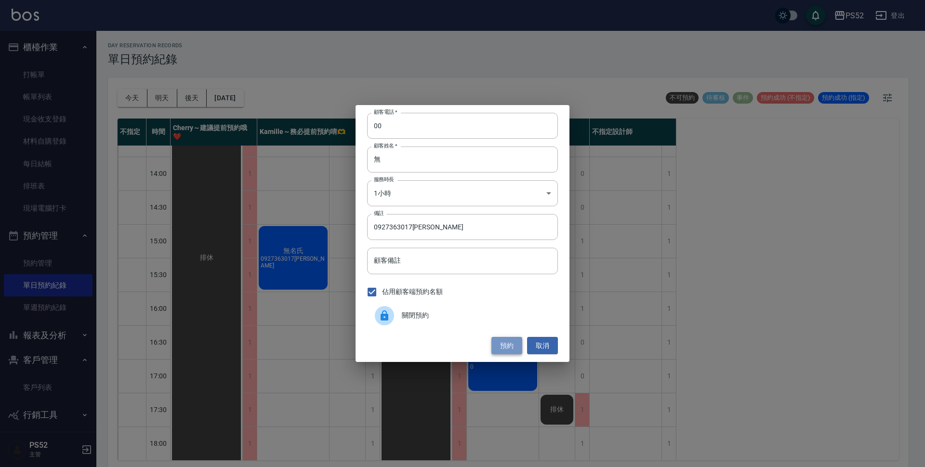
click at [502, 345] on button "預約" at bounding box center [506, 346] width 31 height 18
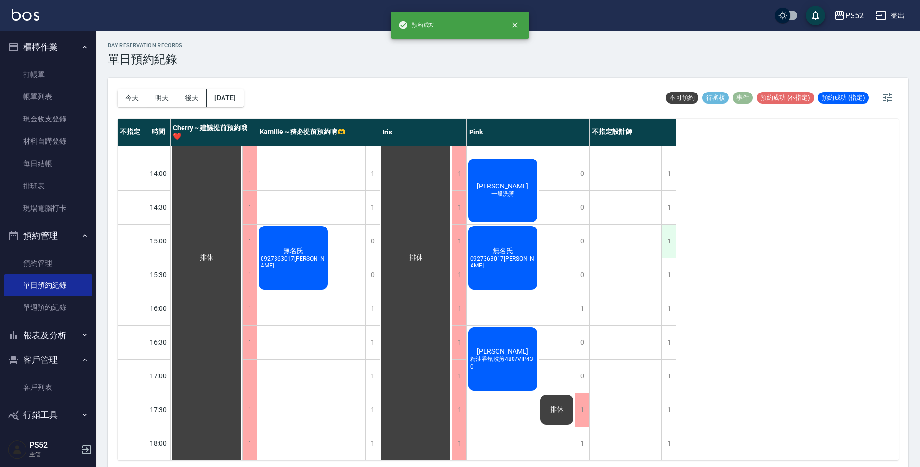
click at [662, 239] on div "1" at bounding box center [668, 241] width 14 height 33
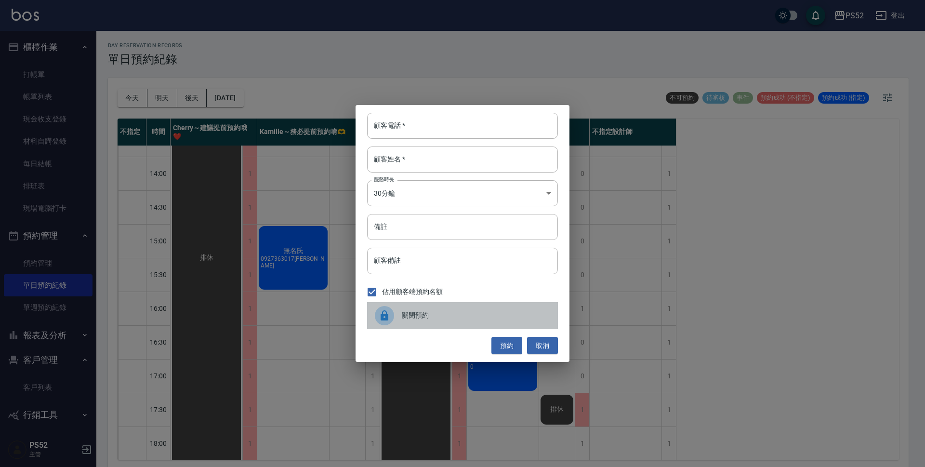
click at [458, 310] on div "關閉預約" at bounding box center [462, 315] width 191 height 27
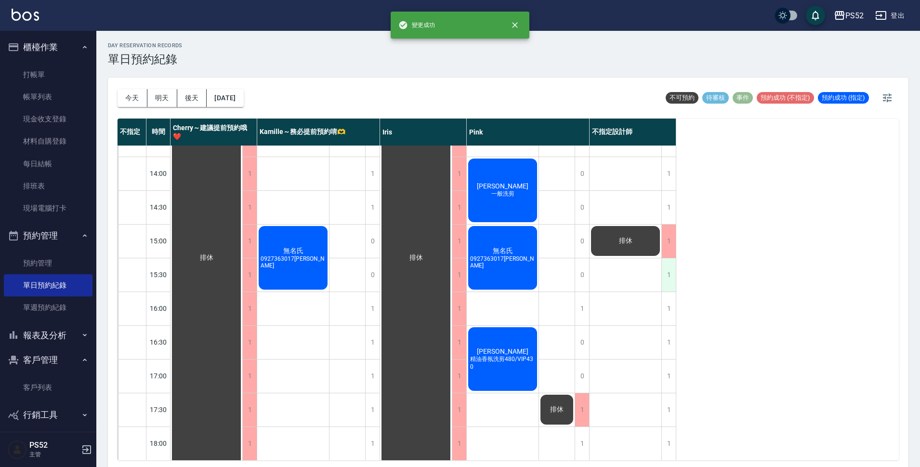
click at [664, 279] on div "1" at bounding box center [668, 274] width 14 height 33
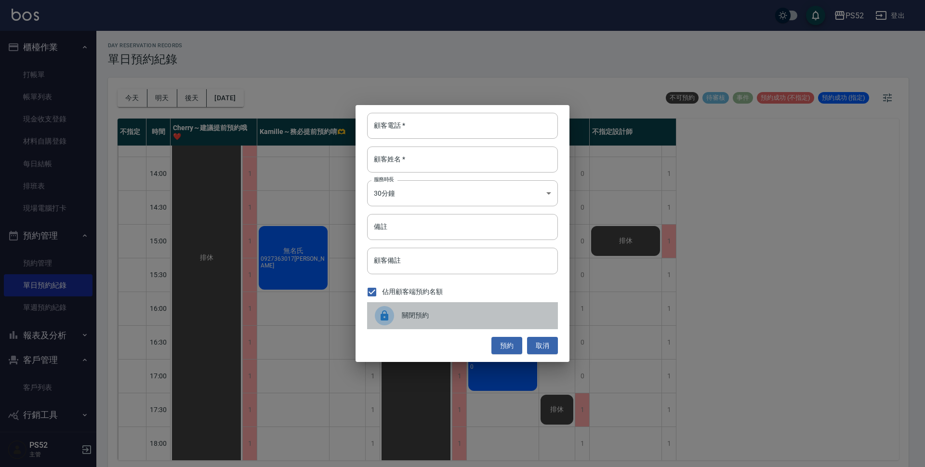
click at [465, 310] on div "關閉預約" at bounding box center [462, 315] width 191 height 27
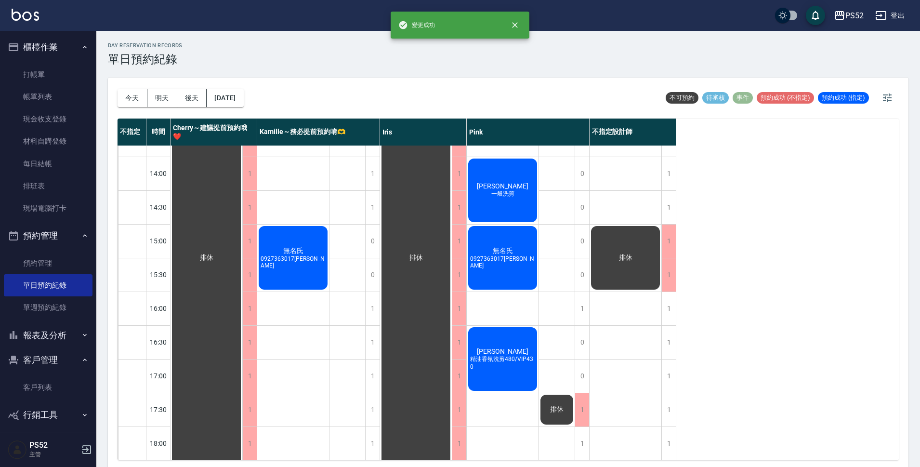
click at [242, 236] on div "無名氏 0927363017[PERSON_NAME]" at bounding box center [207, 258] width 72 height 674
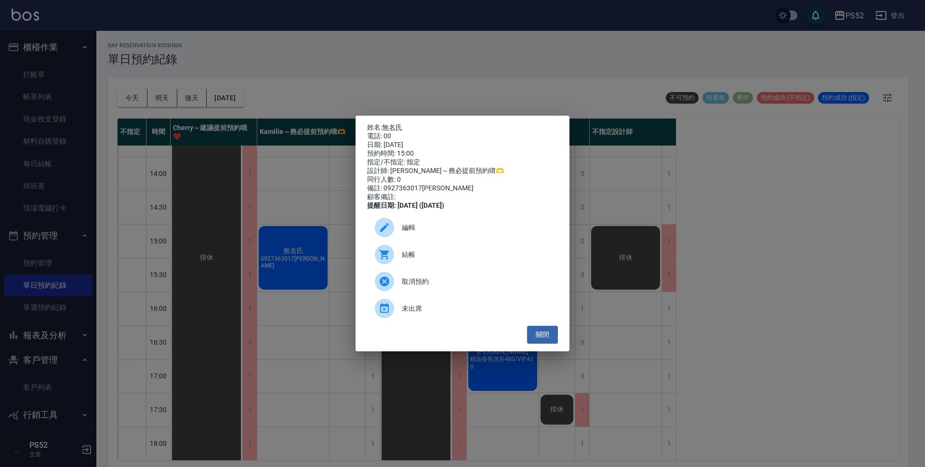
click at [430, 229] on span "編輯" at bounding box center [476, 228] width 148 height 10
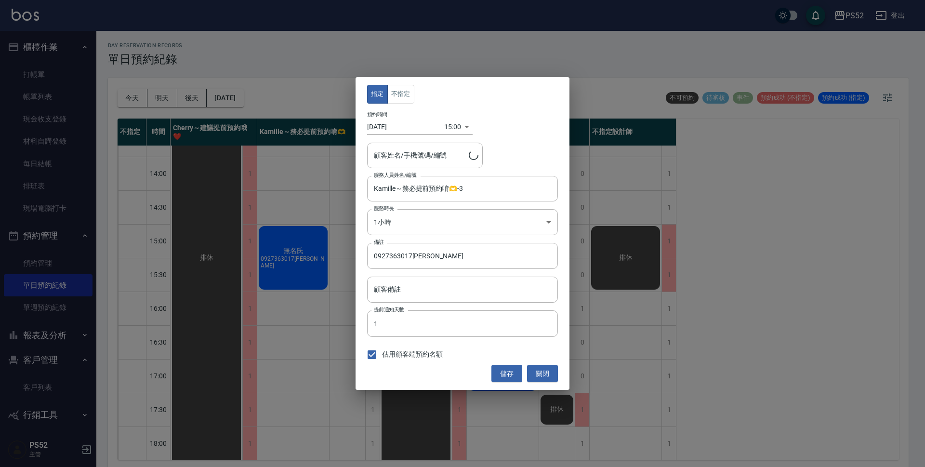
type input "無名氏/00/PS00"
click at [408, 99] on button "不指定" at bounding box center [400, 94] width 27 height 19
click at [504, 373] on button "儲存" at bounding box center [506, 374] width 31 height 18
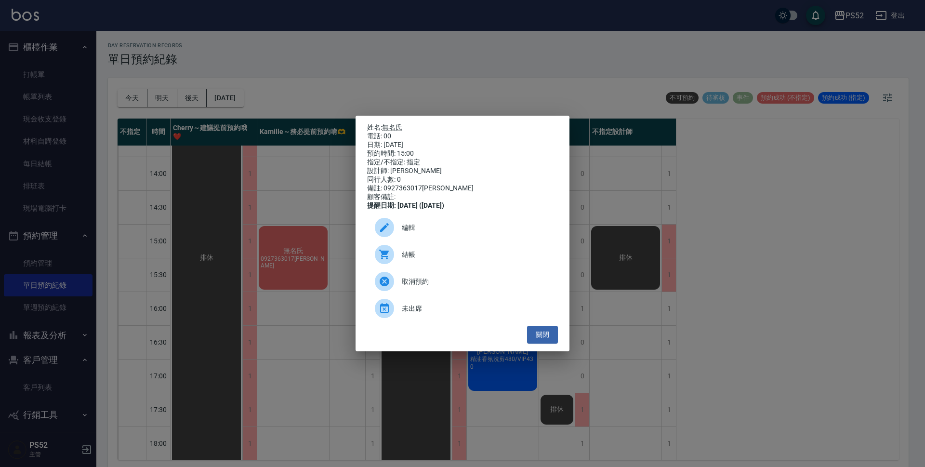
click at [435, 230] on span "編輯" at bounding box center [476, 228] width 148 height 10
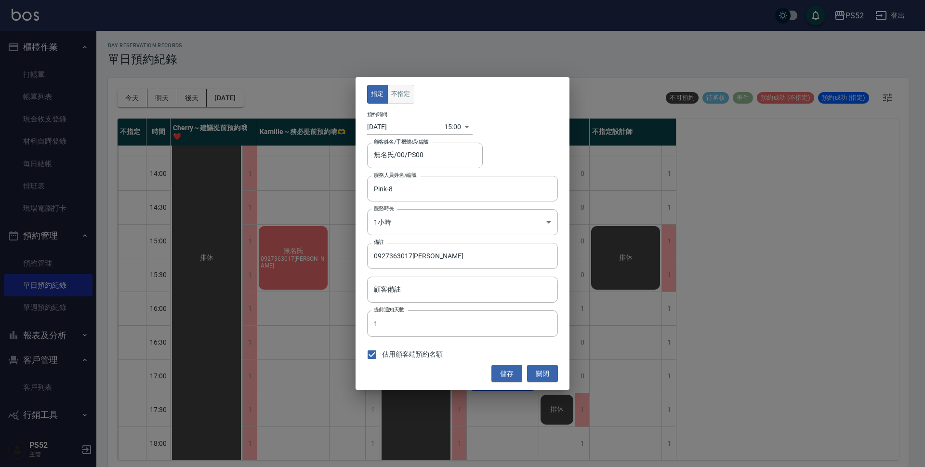
click at [402, 93] on button "不指定" at bounding box center [400, 94] width 27 height 19
click at [511, 372] on button "儲存" at bounding box center [506, 374] width 31 height 18
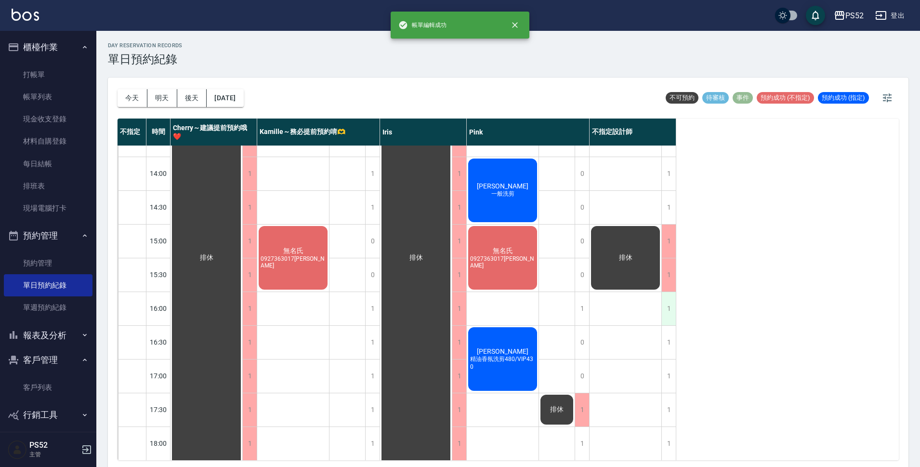
click at [668, 315] on div "1" at bounding box center [668, 308] width 14 height 33
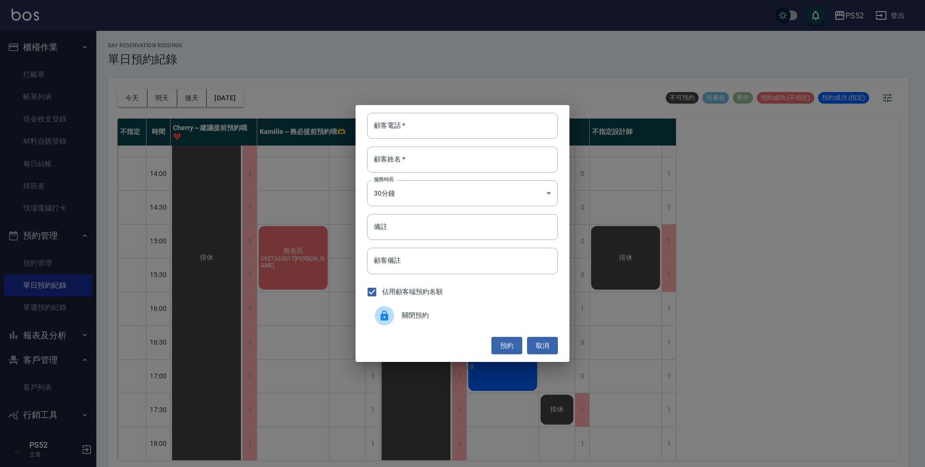
click at [521, 322] on div "關閉預約" at bounding box center [462, 315] width 191 height 27
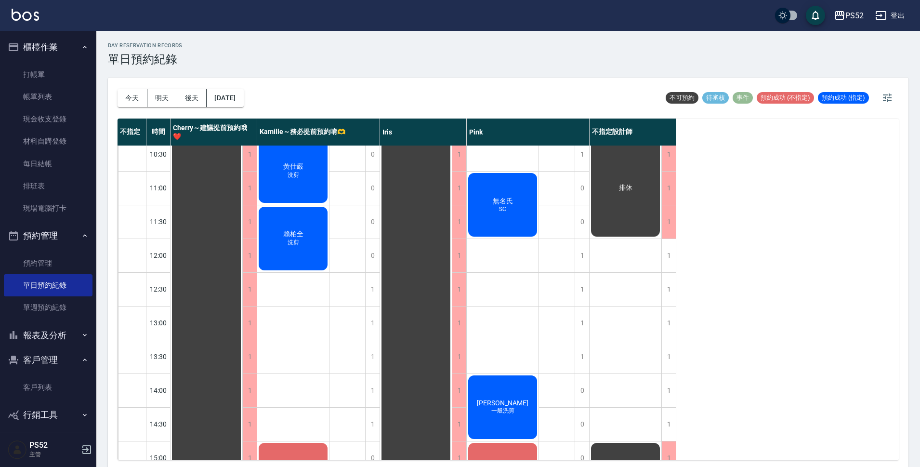
scroll to position [0, 0]
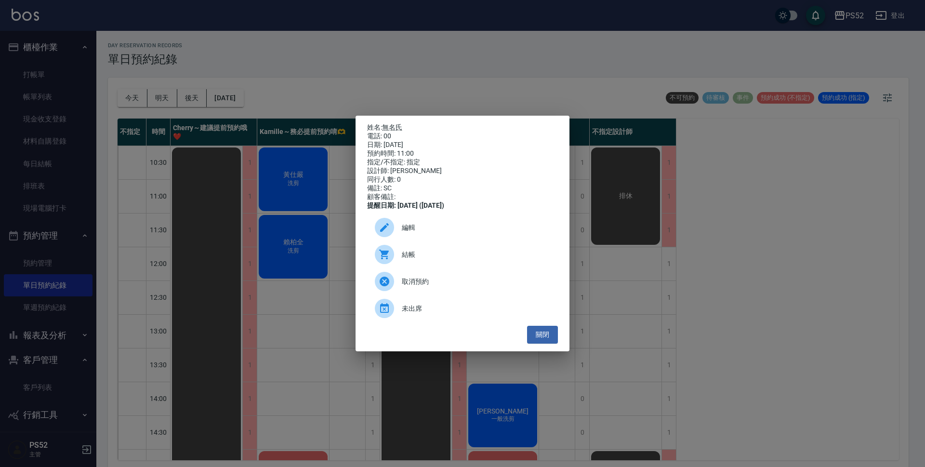
click at [423, 227] on span "編輯" at bounding box center [476, 228] width 148 height 10
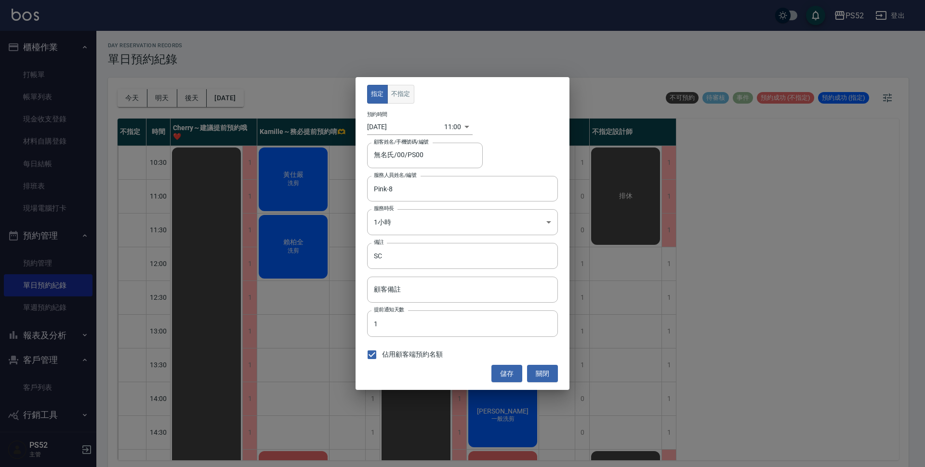
click at [407, 95] on button "不指定" at bounding box center [400, 94] width 27 height 19
click at [507, 373] on button "儲存" at bounding box center [506, 374] width 31 height 18
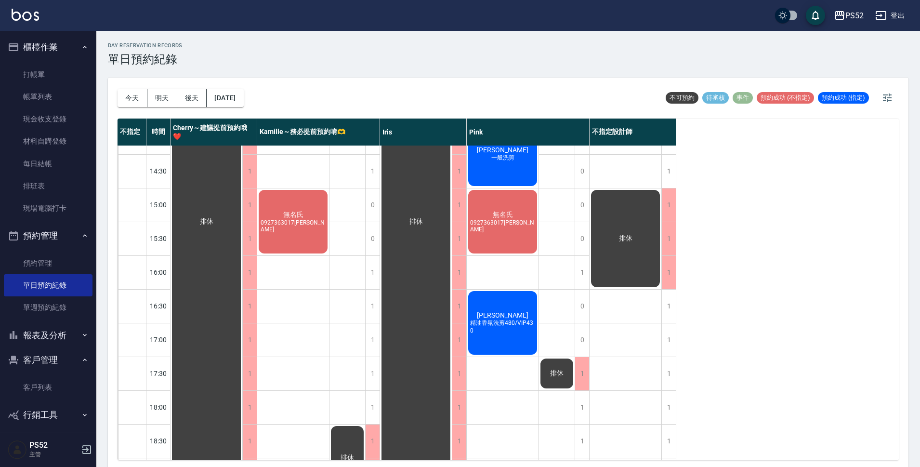
scroll to position [273, 0]
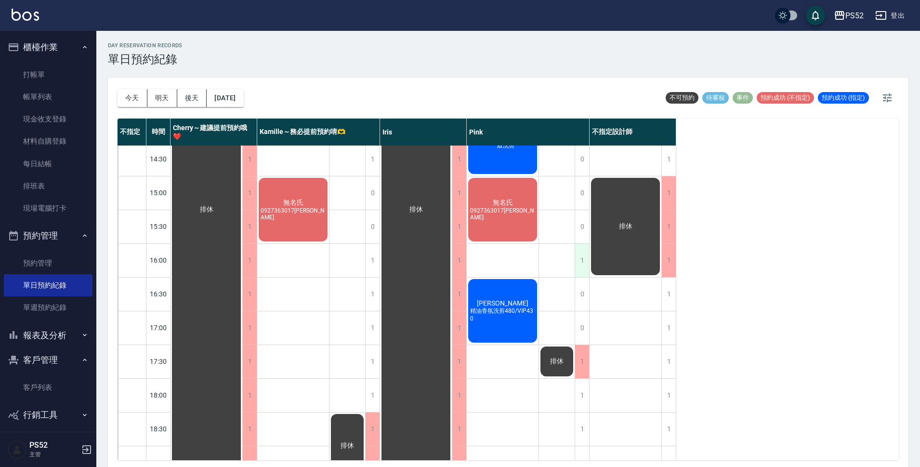
click at [583, 267] on div "1" at bounding box center [582, 260] width 14 height 33
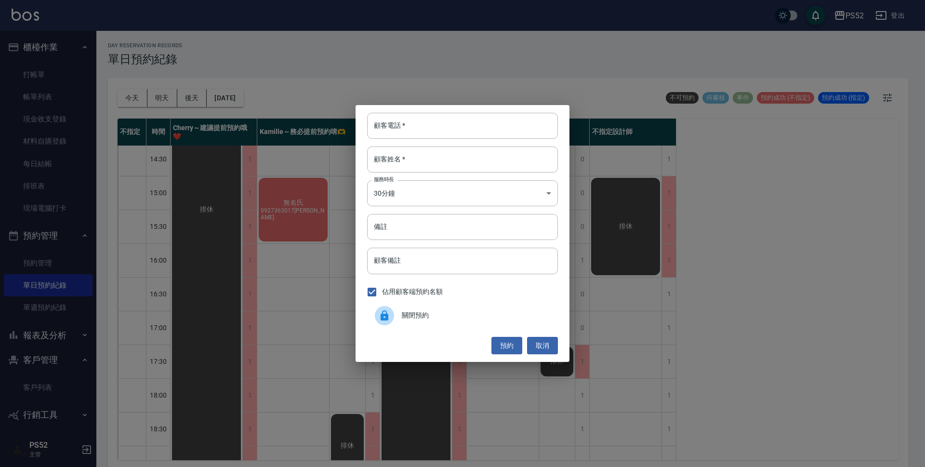
click at [469, 317] on span "關閉預約" at bounding box center [476, 315] width 148 height 10
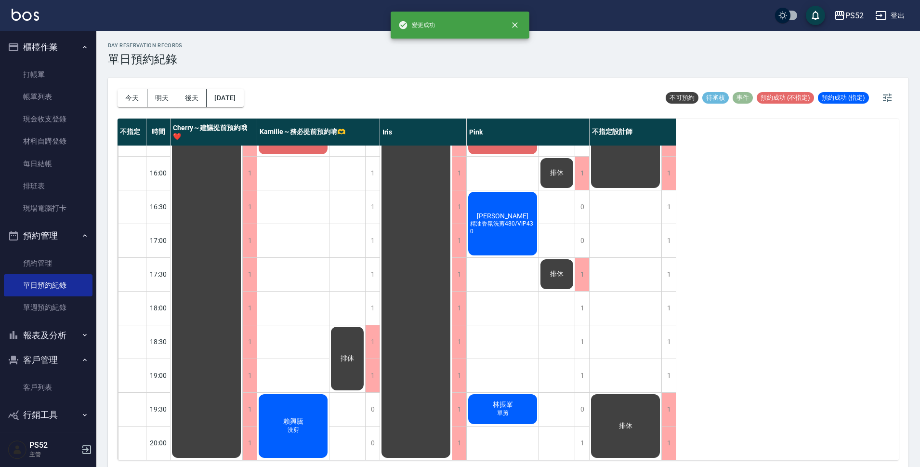
scroll to position [369, 0]
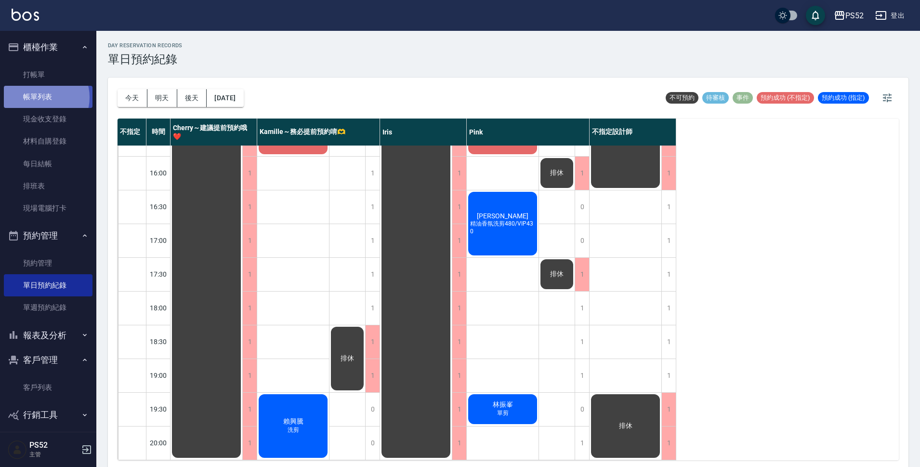
click at [40, 97] on link "帳單列表" at bounding box center [48, 97] width 89 height 22
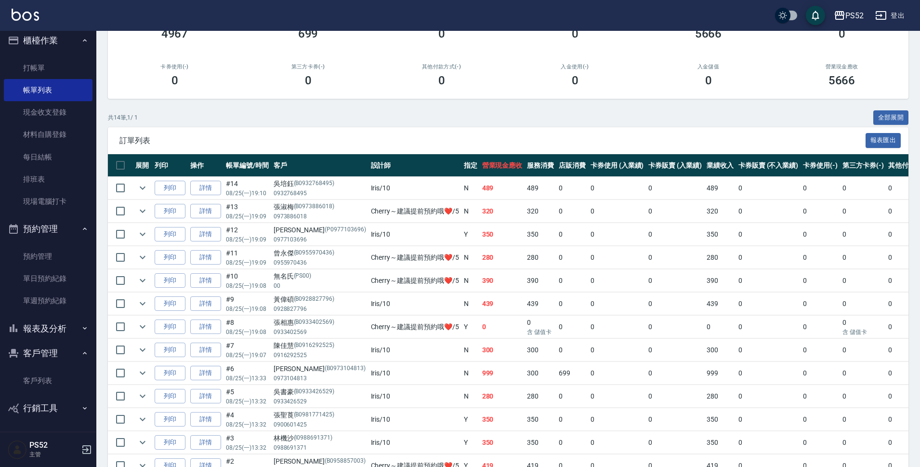
scroll to position [112, 0]
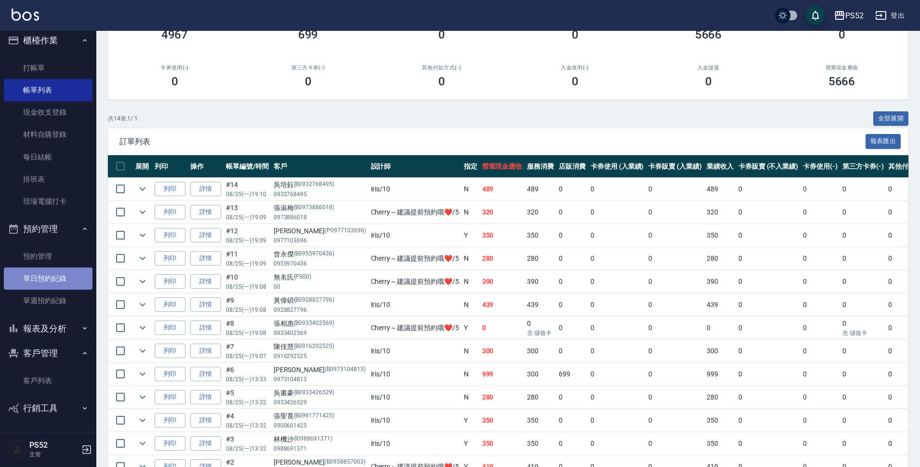
click at [70, 285] on link "單日預約紀錄" at bounding box center [48, 278] width 89 height 22
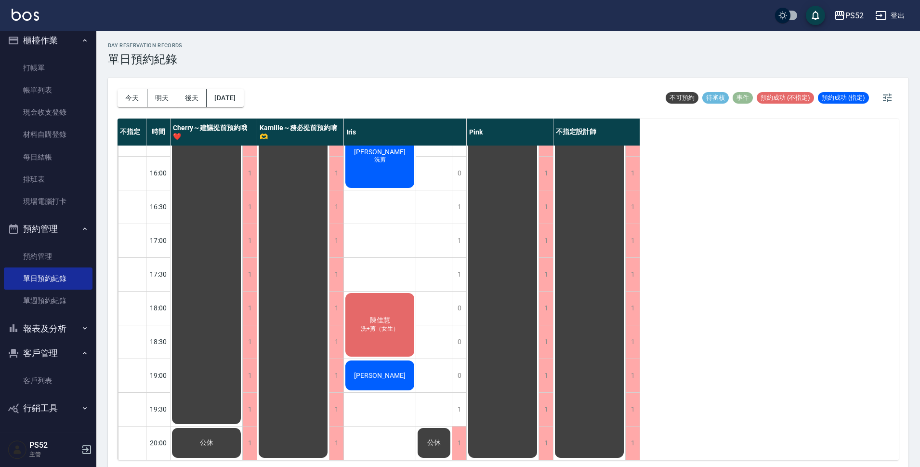
scroll to position [369, 0]
click at [167, 100] on button "明天" at bounding box center [162, 98] width 30 height 18
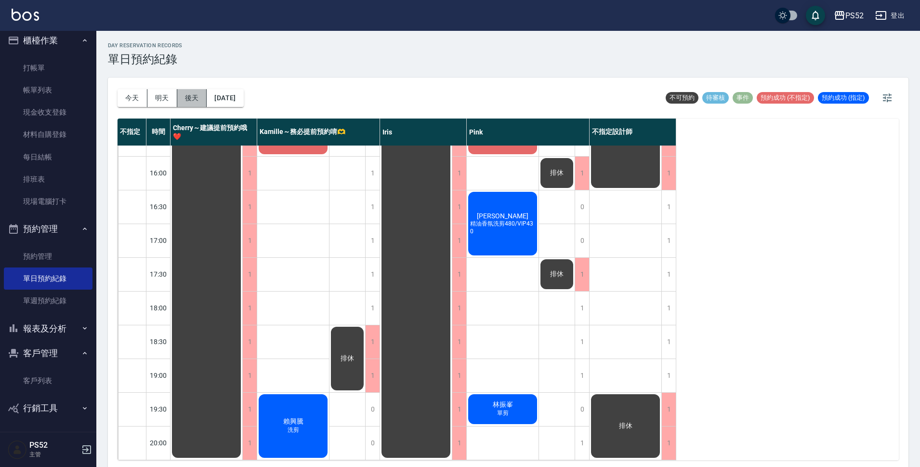
click at [189, 97] on button "後天" at bounding box center [192, 98] width 30 height 18
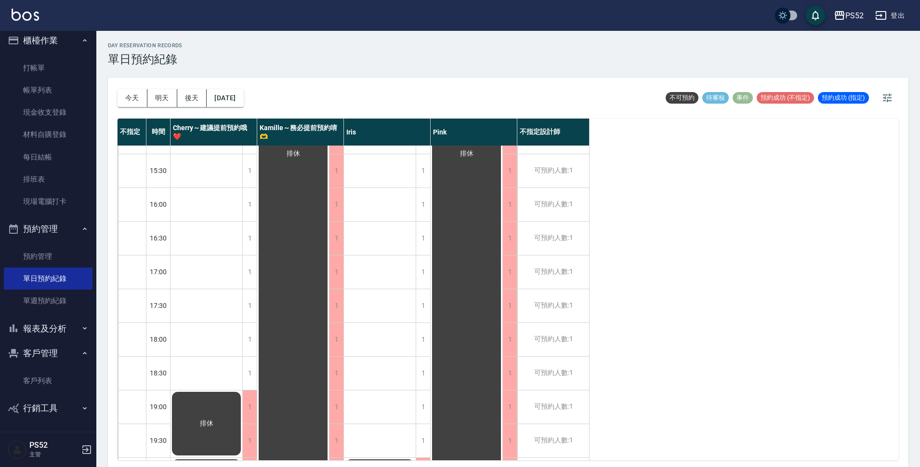
scroll to position [337, 0]
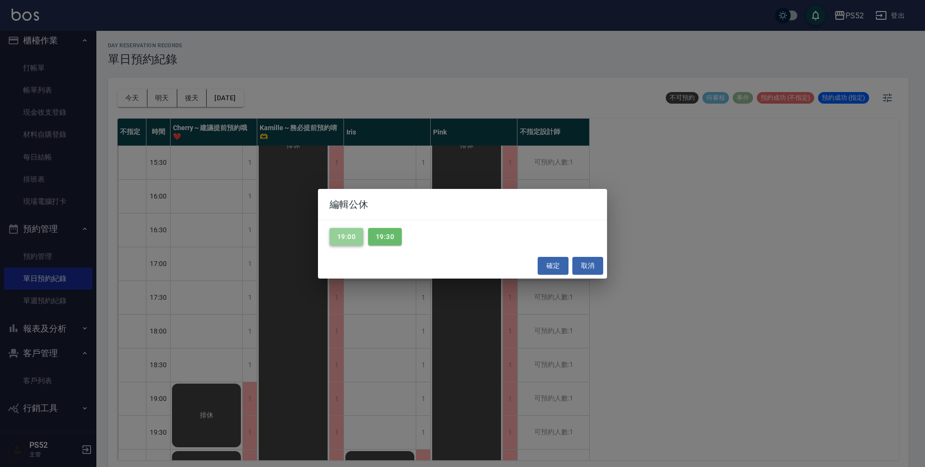
click at [350, 234] on button "19:00" at bounding box center [347, 237] width 34 height 18
click at [555, 264] on button "確定" at bounding box center [553, 266] width 31 height 18
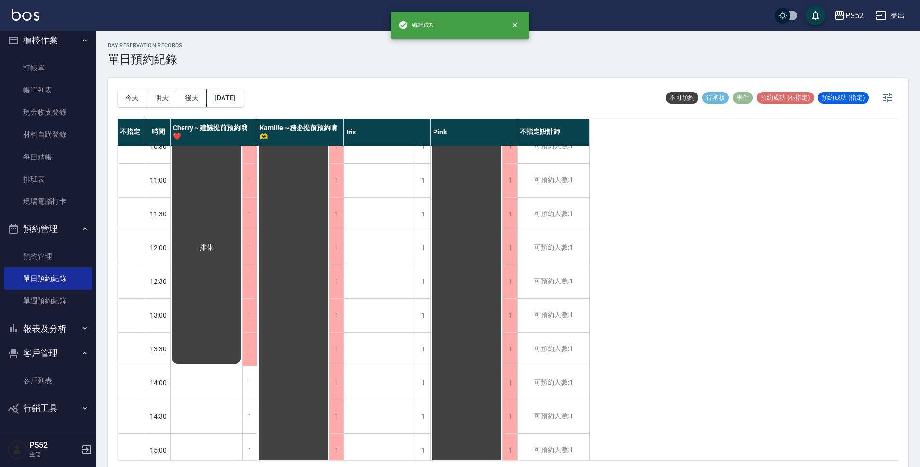
scroll to position [0, 0]
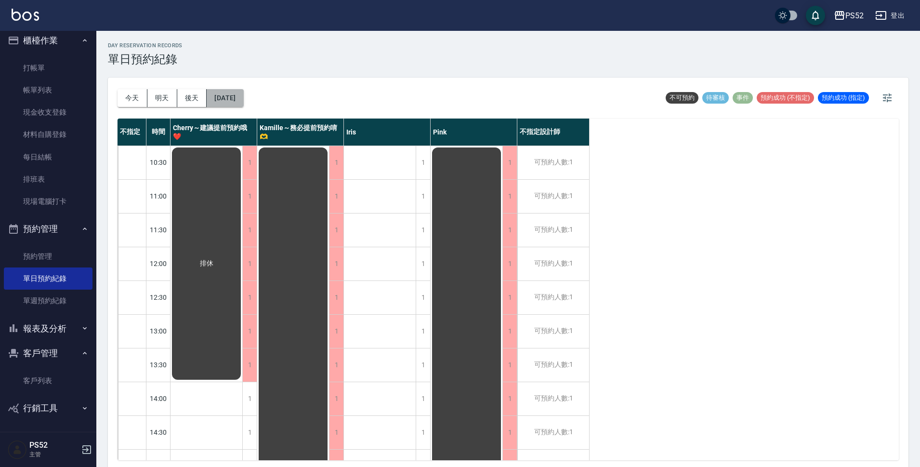
click at [218, 90] on button "[DATE]" at bounding box center [225, 98] width 37 height 18
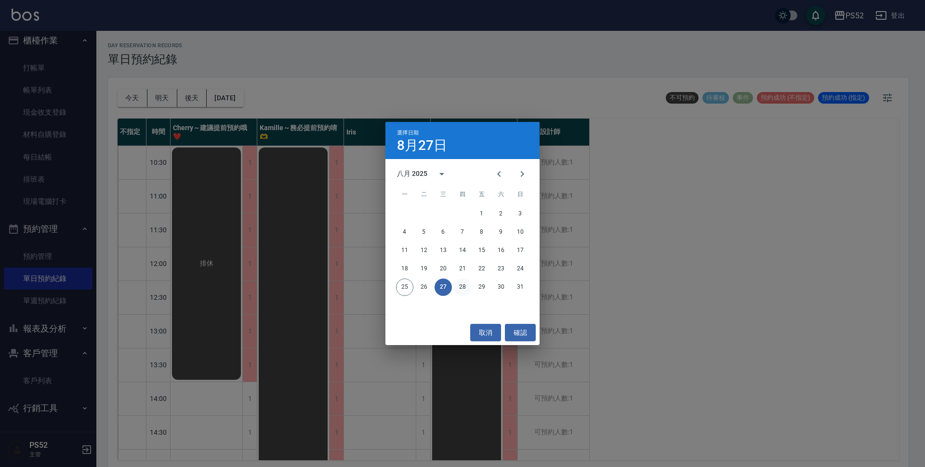
click at [461, 290] on button "28" at bounding box center [462, 286] width 17 height 17
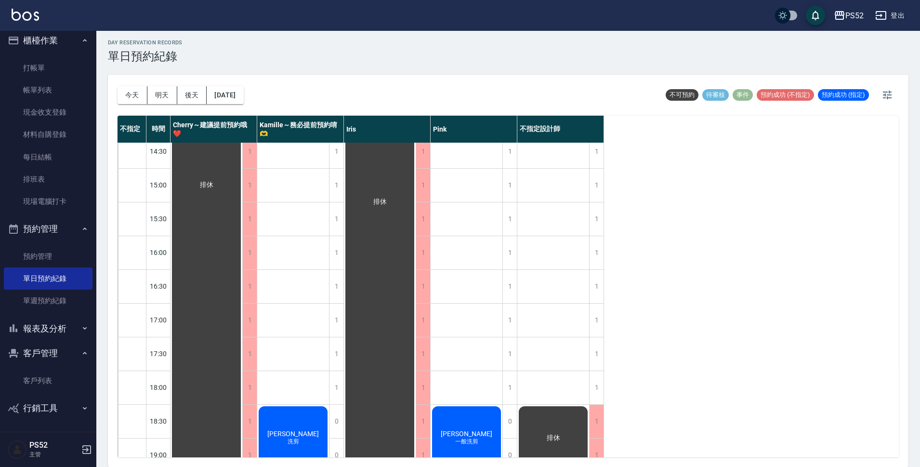
scroll to position [240, 0]
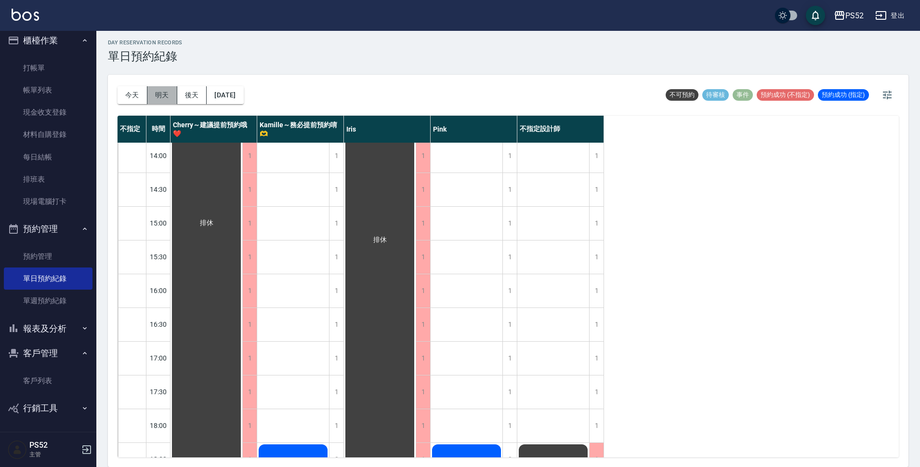
click at [158, 90] on button "明天" at bounding box center [162, 95] width 30 height 18
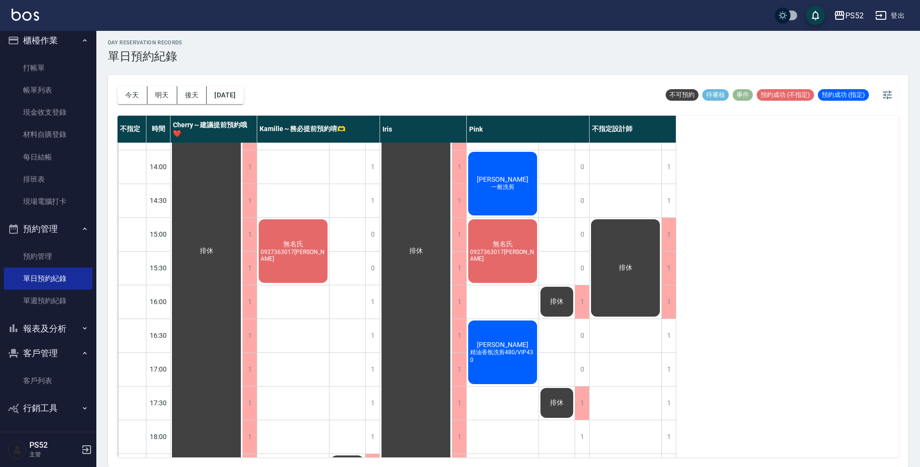
scroll to position [208, 0]
